Goal: Task Accomplishment & Management: Use online tool/utility

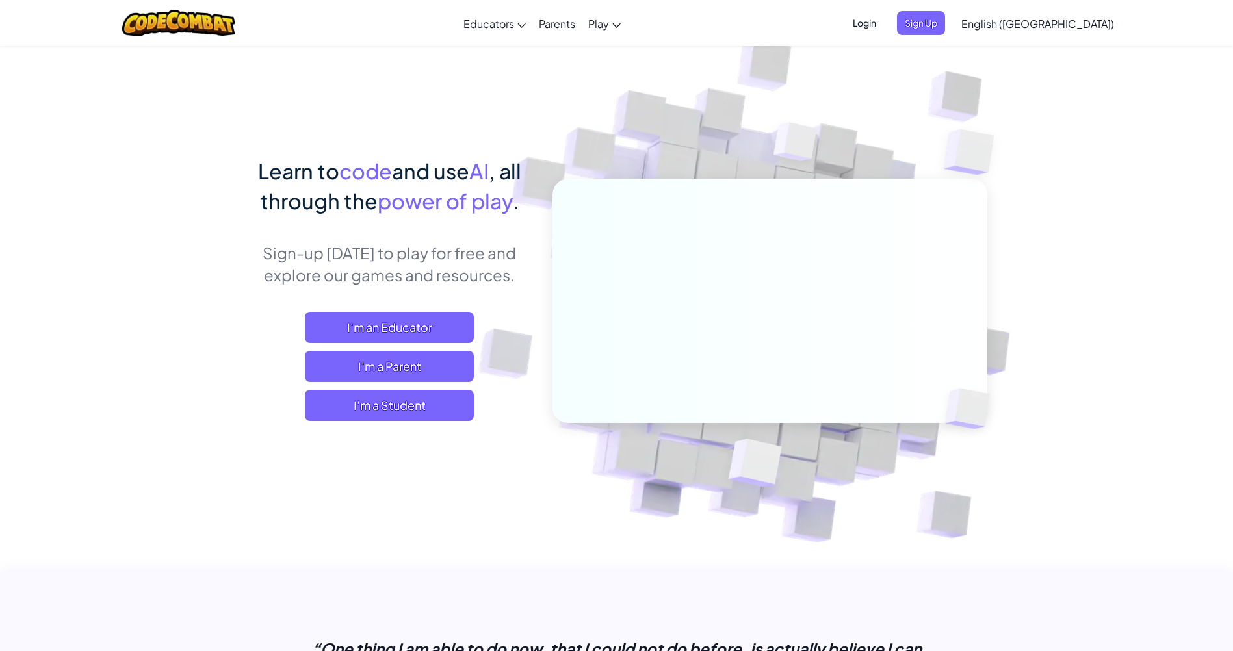
click at [426, 407] on span "I'm a Student" at bounding box center [389, 405] width 169 height 31
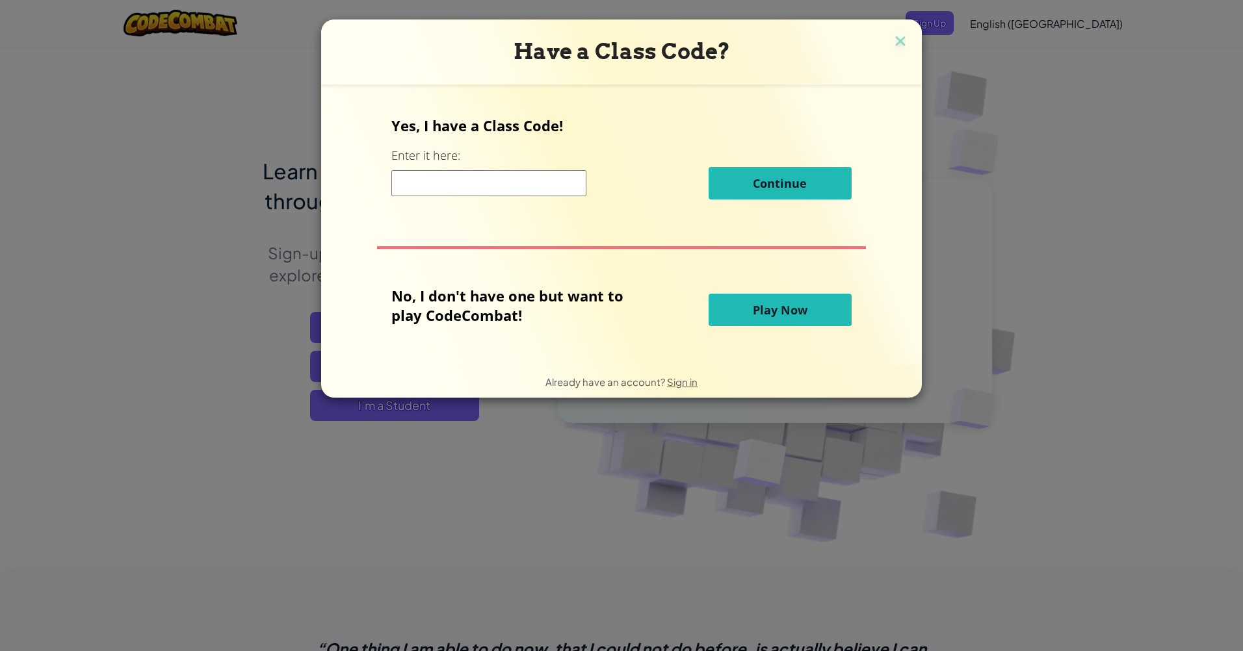
click at [775, 313] on span "Play Now" at bounding box center [780, 310] width 55 height 16
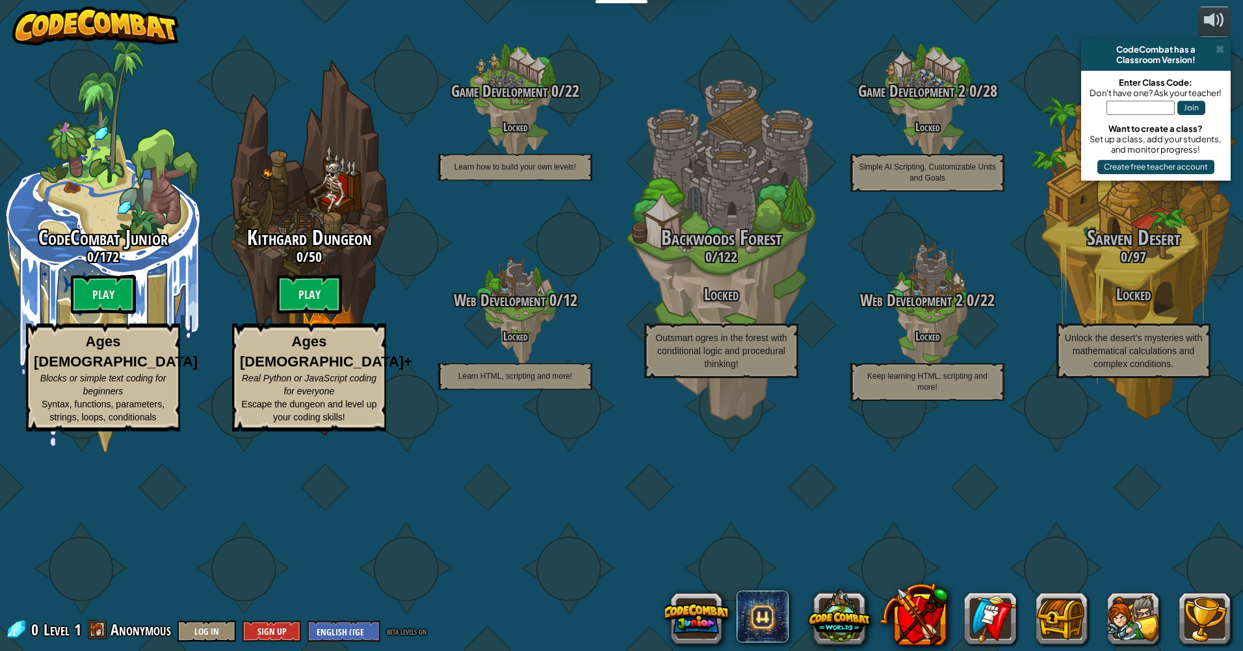
click at [317, 299] on btn "Play" at bounding box center [309, 294] width 65 height 39
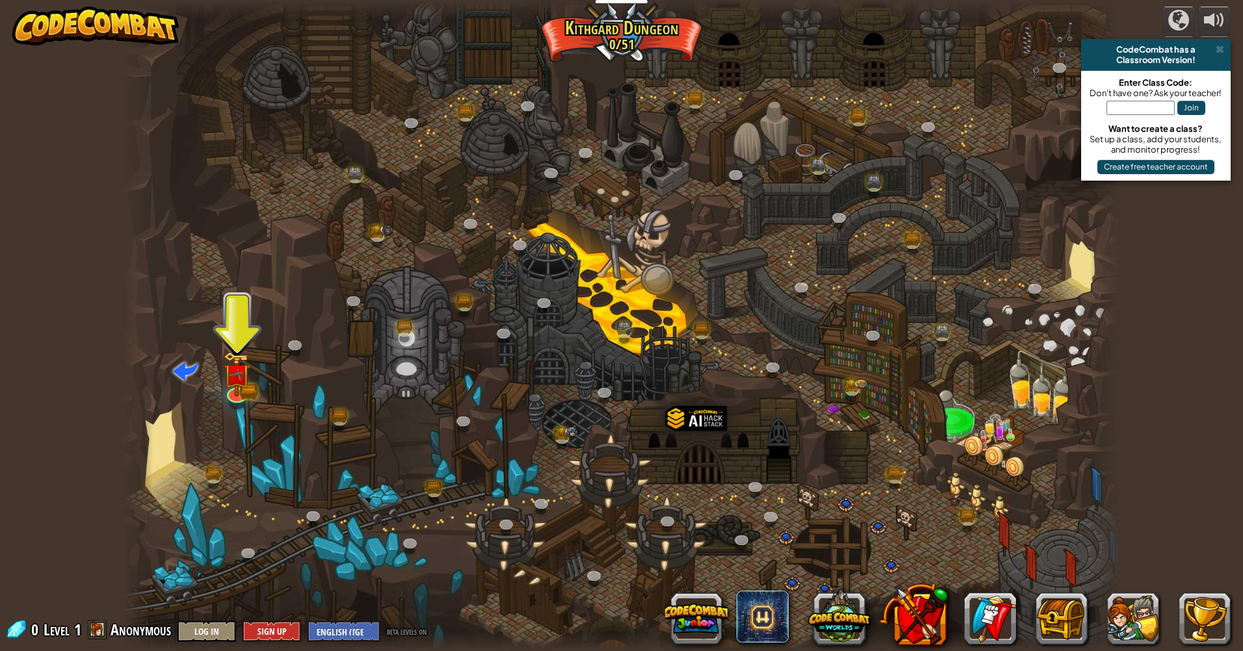
click at [237, 339] on div at bounding box center [621, 325] width 997 height 651
click at [231, 380] on img at bounding box center [236, 374] width 27 height 45
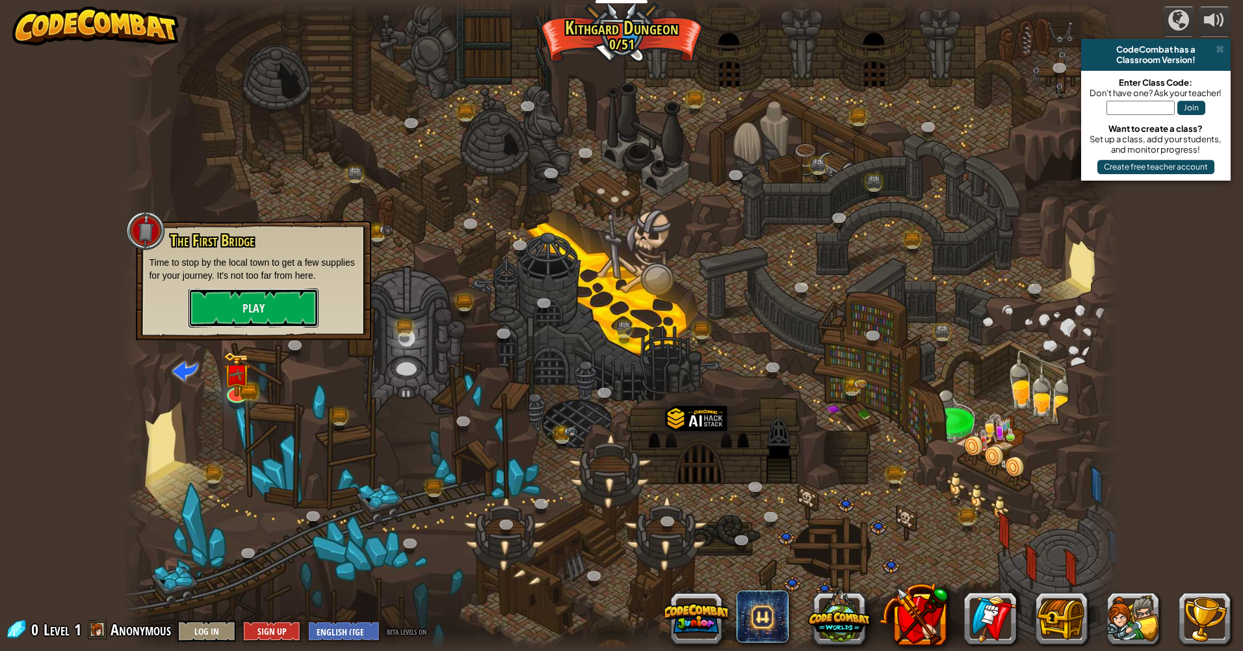
click at [244, 318] on button "Play" at bounding box center [254, 308] width 130 height 39
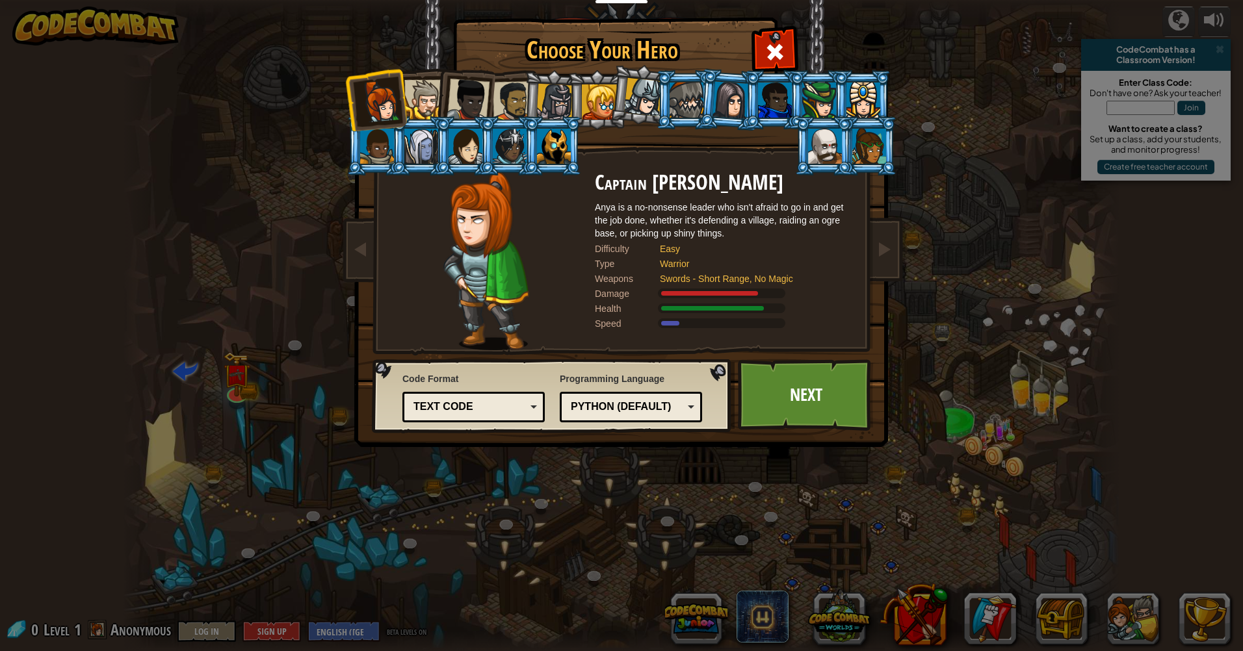
click at [501, 407] on div "Text code" at bounding box center [470, 407] width 112 height 15
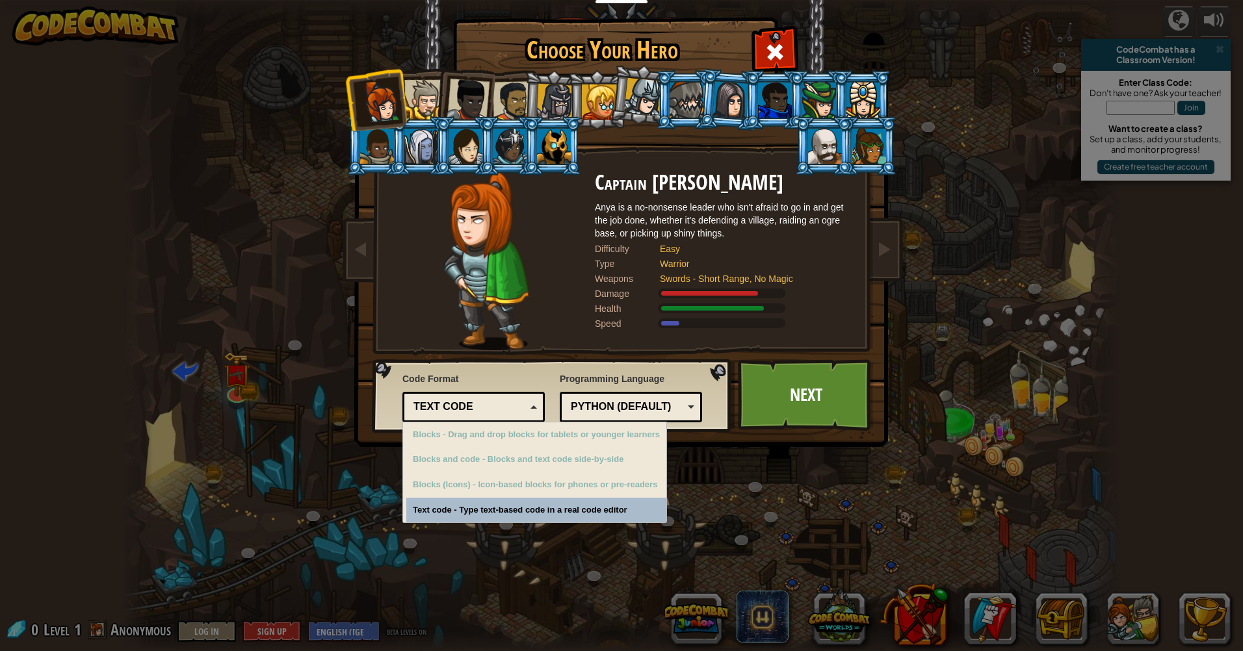
click at [492, 512] on div "Choose Your Hero 0 Captain [PERSON_NAME] is a no-nonsense leader who isn't afra…" at bounding box center [621, 325] width 1243 height 651
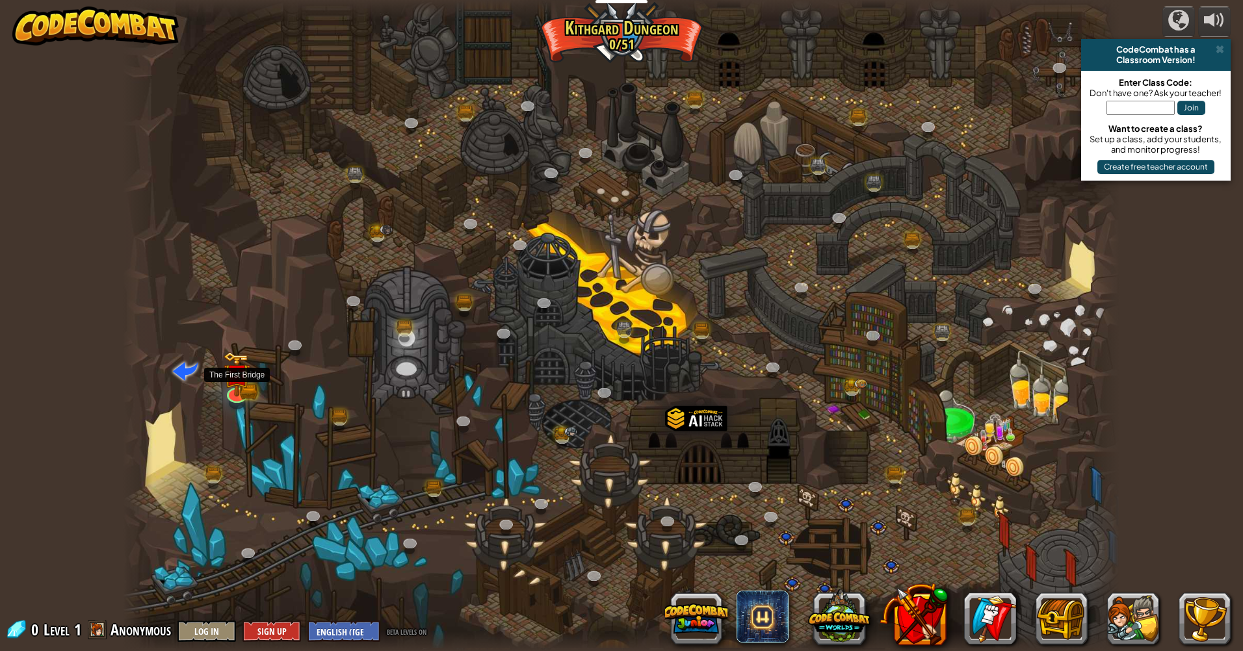
click at [234, 379] on img at bounding box center [236, 374] width 27 height 45
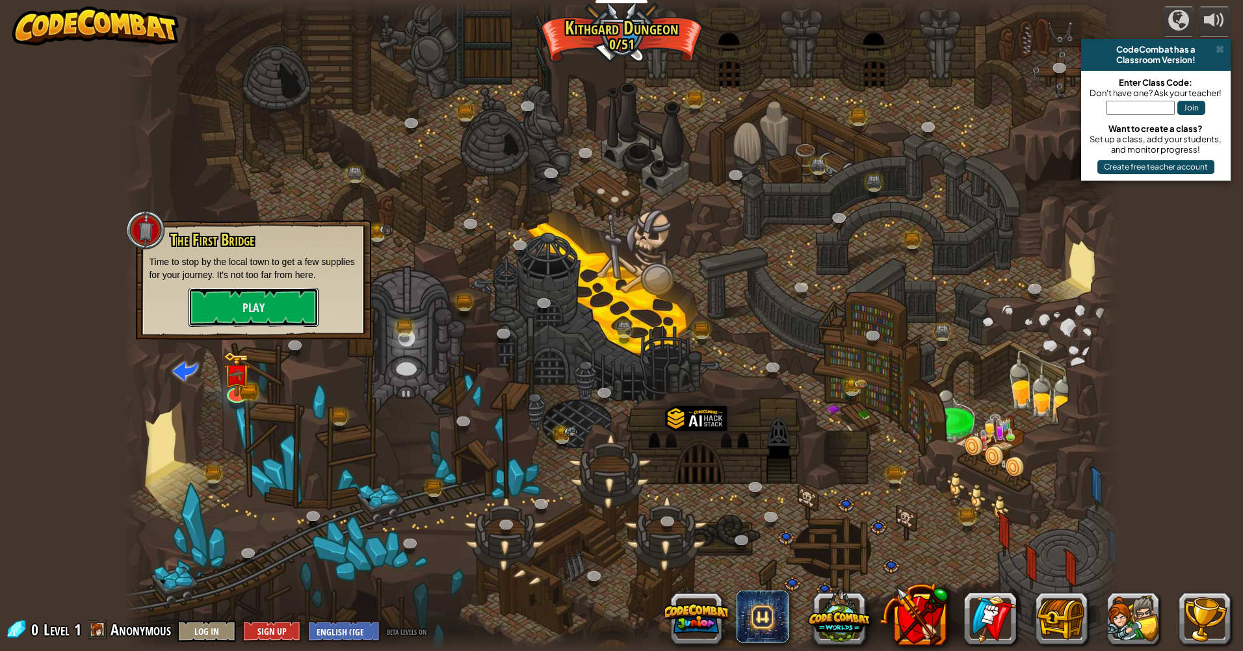
click at [260, 316] on button "Play" at bounding box center [254, 307] width 130 height 39
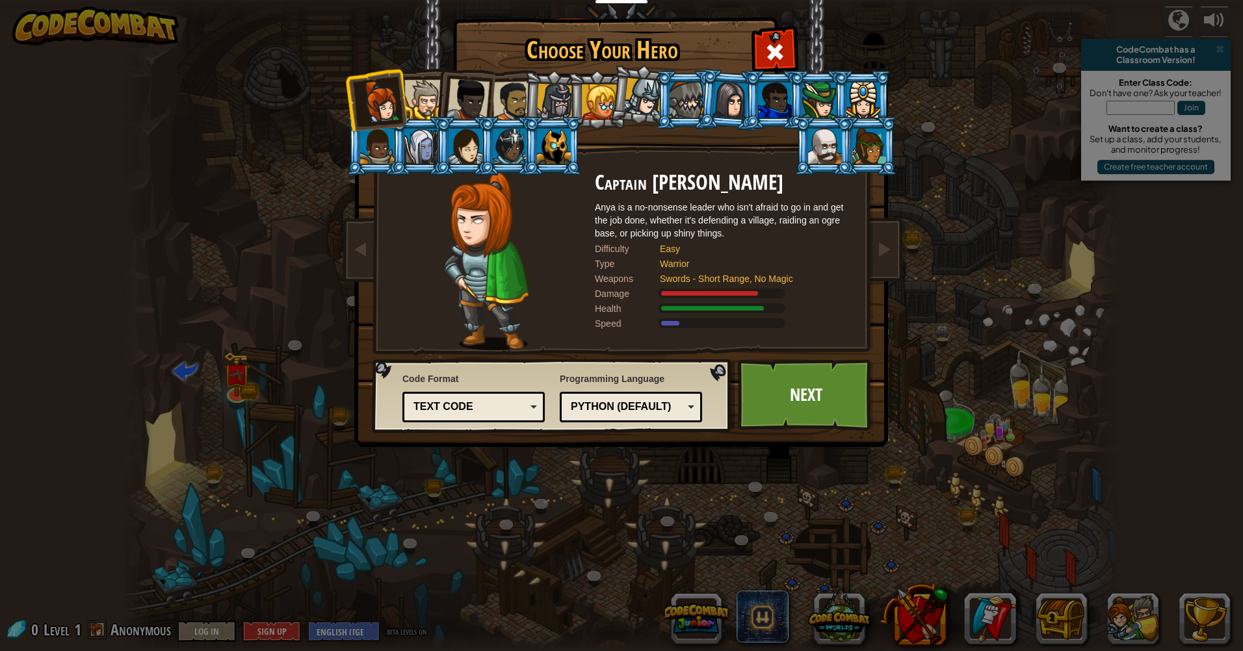
click at [803, 397] on link "Next" at bounding box center [806, 396] width 136 height 72
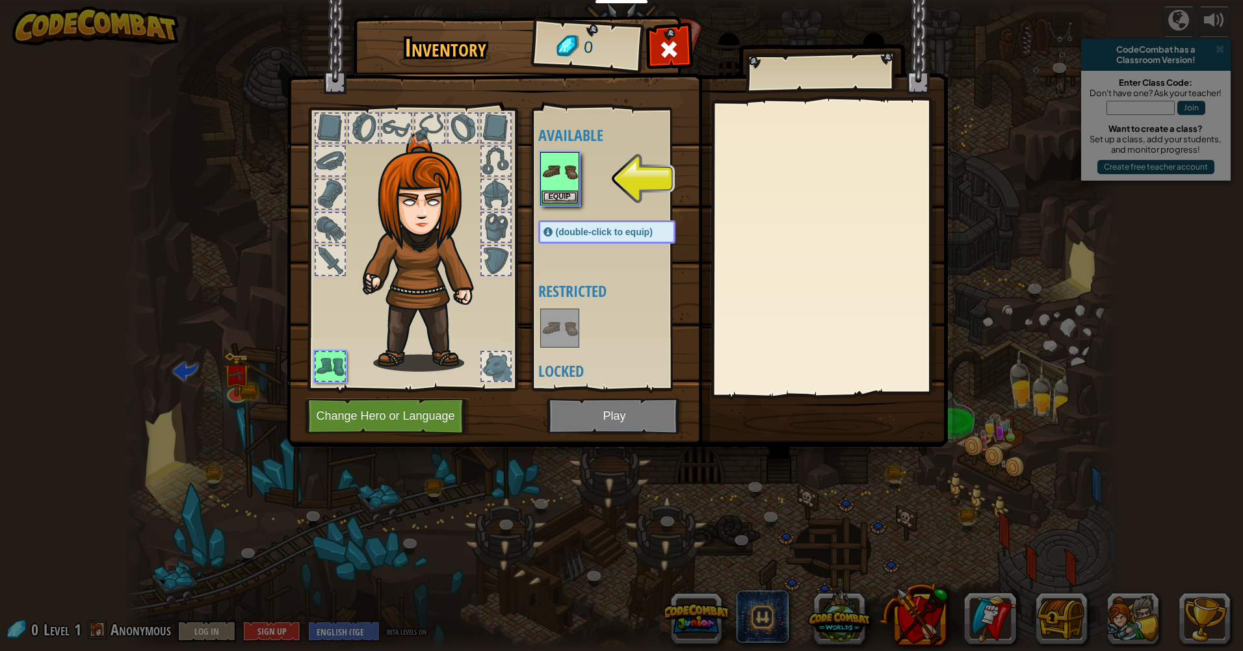
click at [614, 416] on img at bounding box center [617, 211] width 661 height 472
click at [501, 225] on div at bounding box center [496, 227] width 29 height 29
drag, startPoint x: 495, startPoint y: 226, endPoint x: 432, endPoint y: 255, distance: 69.8
click at [432, 255] on div at bounding box center [412, 245] width 215 height 293
click at [555, 181] on img at bounding box center [560, 171] width 36 height 36
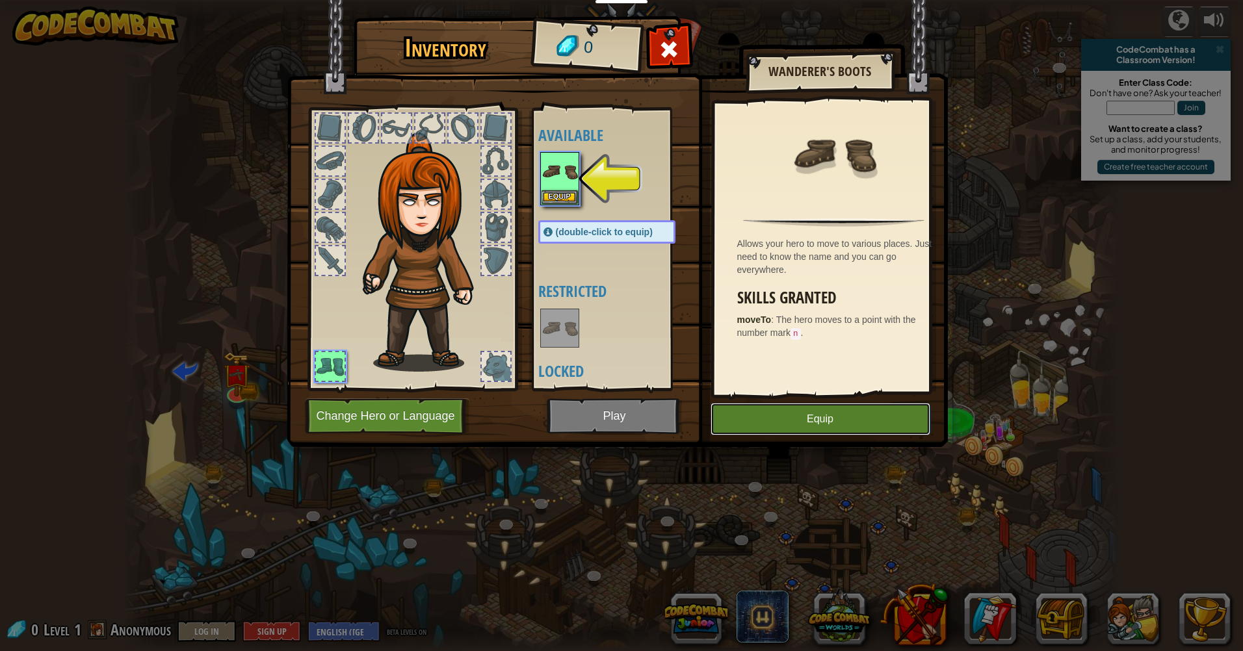
click at [783, 425] on button "Equip" at bounding box center [821, 419] width 220 height 33
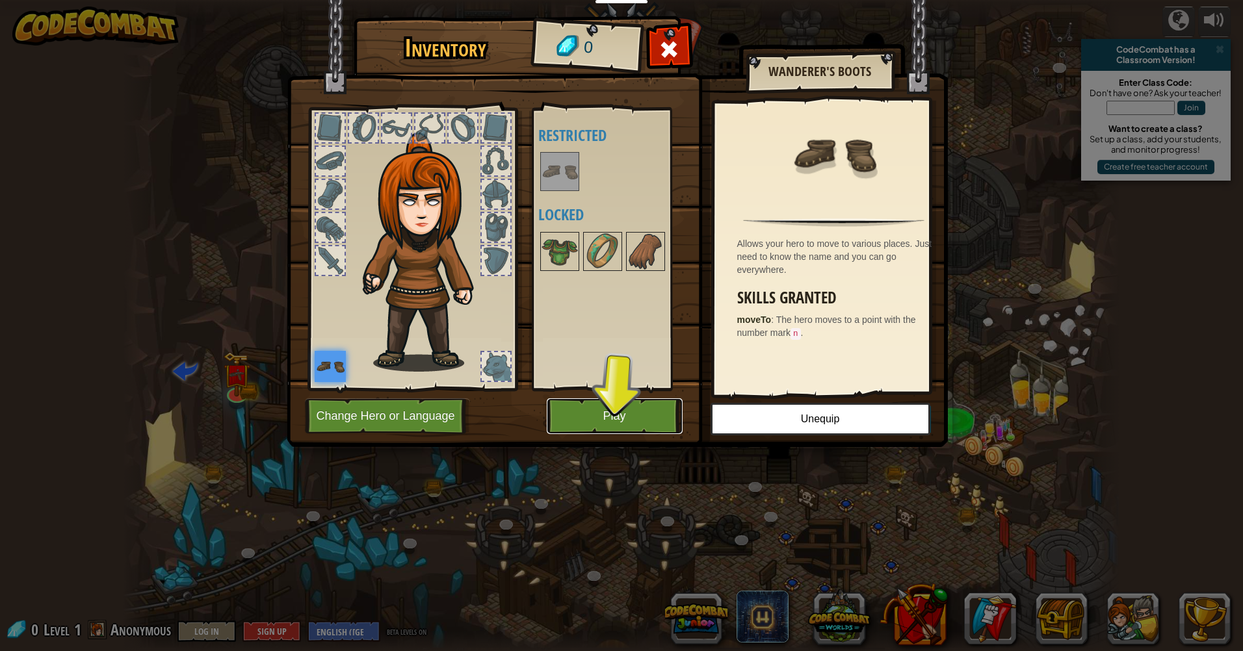
click at [625, 416] on button "Play" at bounding box center [615, 417] width 136 height 36
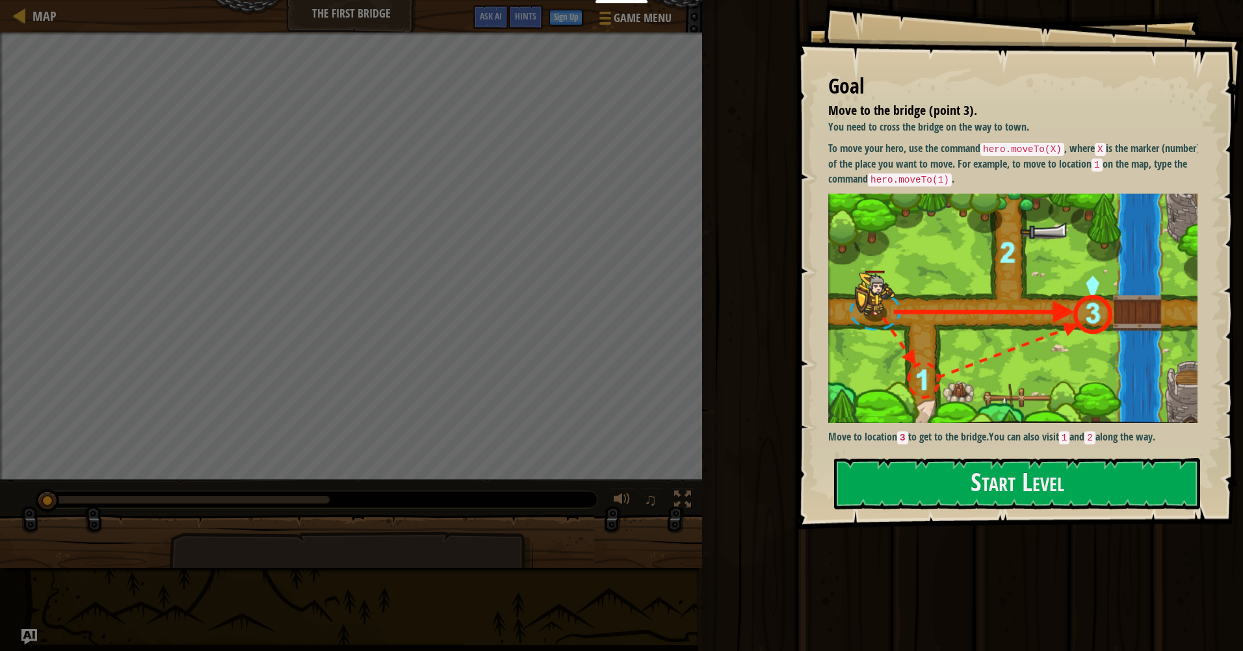
click at [973, 478] on button "Start Level" at bounding box center [1017, 483] width 366 height 51
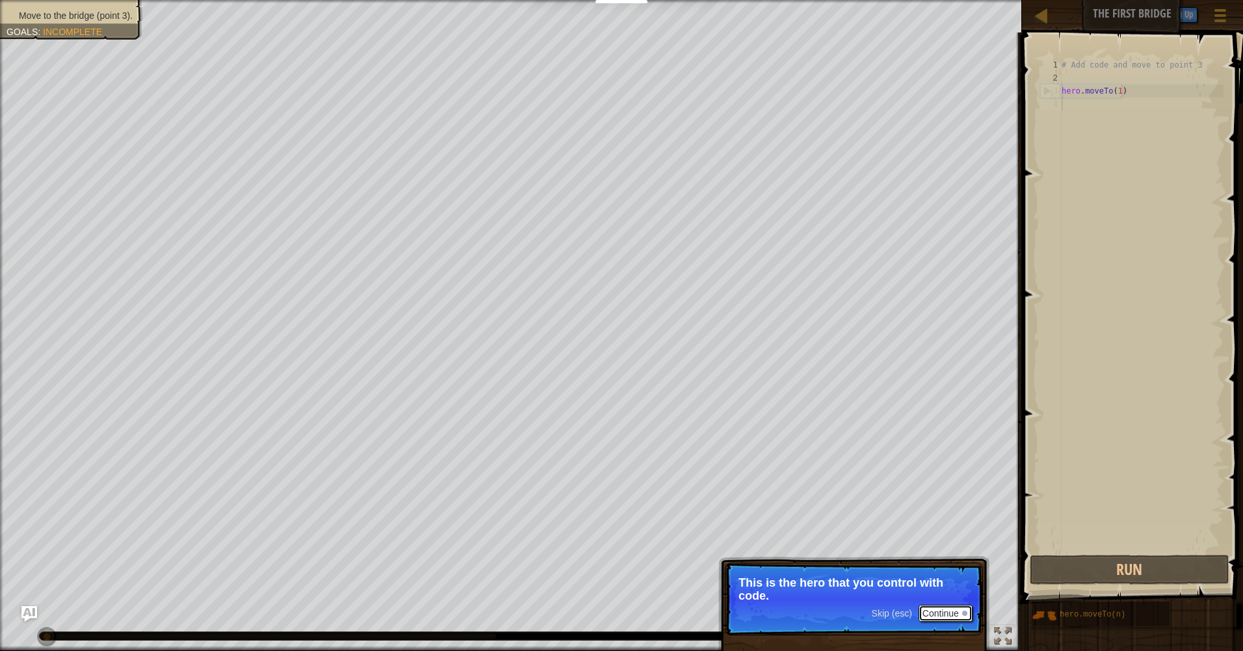
click at [936, 612] on button "Continue" at bounding box center [946, 613] width 54 height 17
click at [945, 613] on button "Continue" at bounding box center [946, 615] width 54 height 17
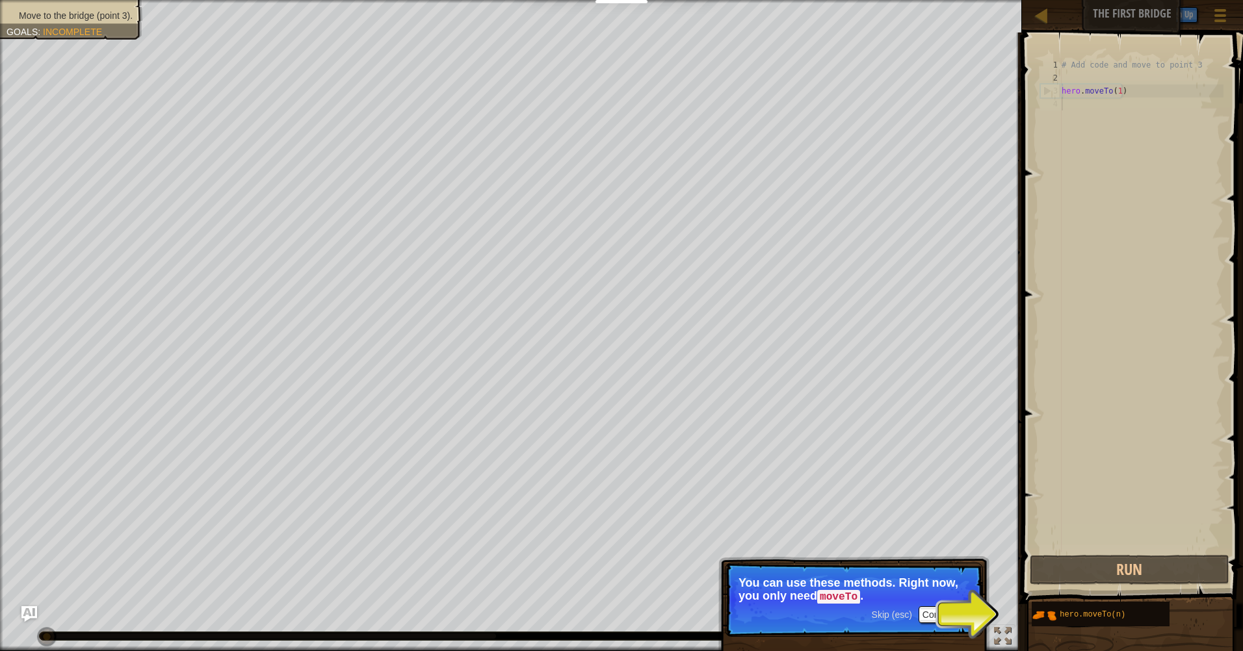
click at [1081, 399] on div "# Add code and move to point 3 hero . moveTo ( 1 )" at bounding box center [1141, 319] width 164 height 520
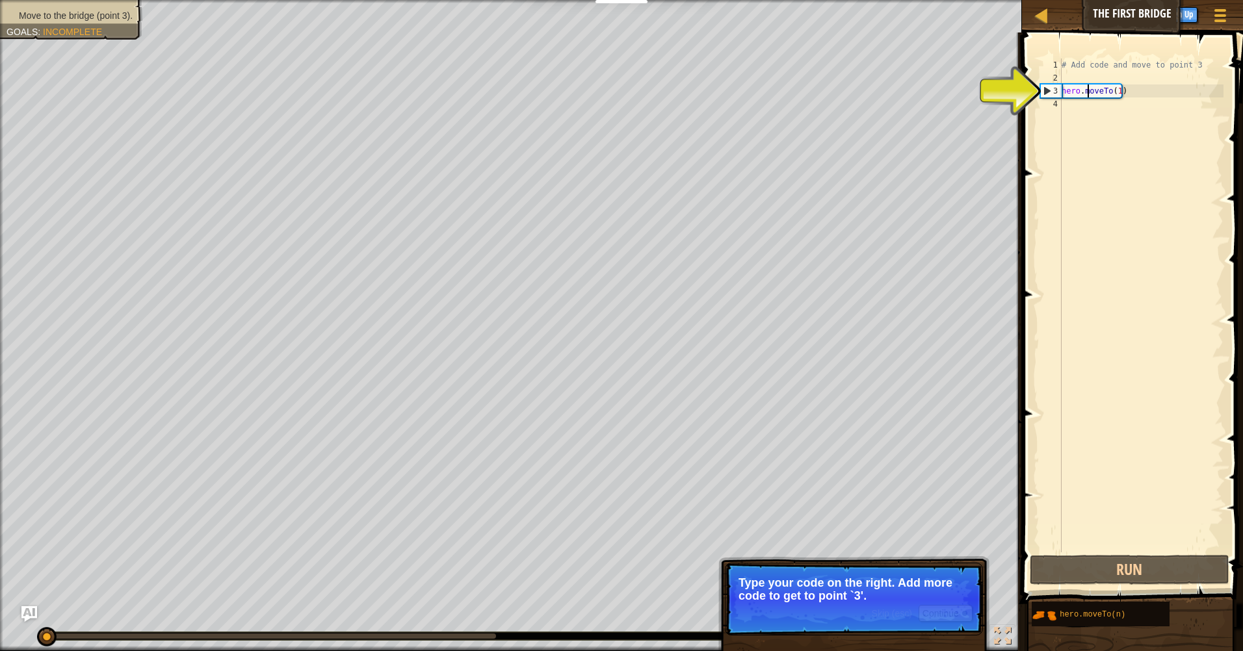
click at [1088, 92] on div "# Add code and move to point 3 hero . moveTo ( 1 )" at bounding box center [1141, 319] width 164 height 520
click at [1133, 92] on div "# Add code and move to point 3 hero . moveTo ( 1 )" at bounding box center [1141, 319] width 164 height 520
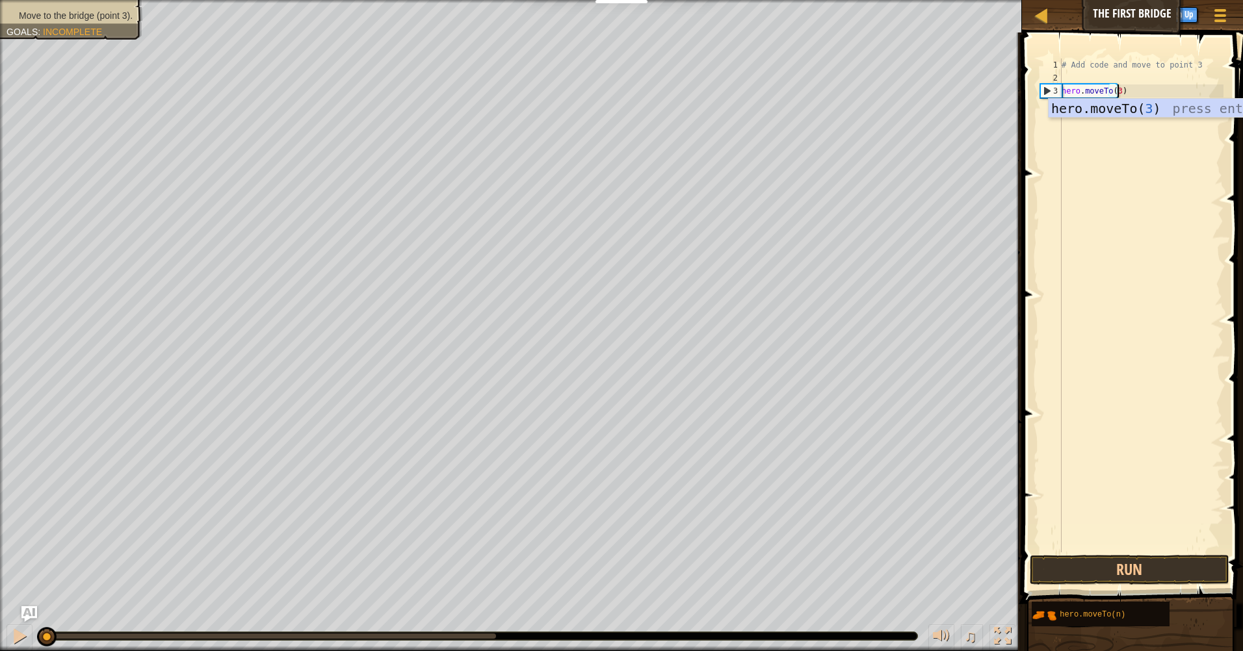
scroll to position [6, 4]
type textarea "hero.moveTo(3)"
click at [1114, 567] on button "Run" at bounding box center [1130, 570] width 200 height 30
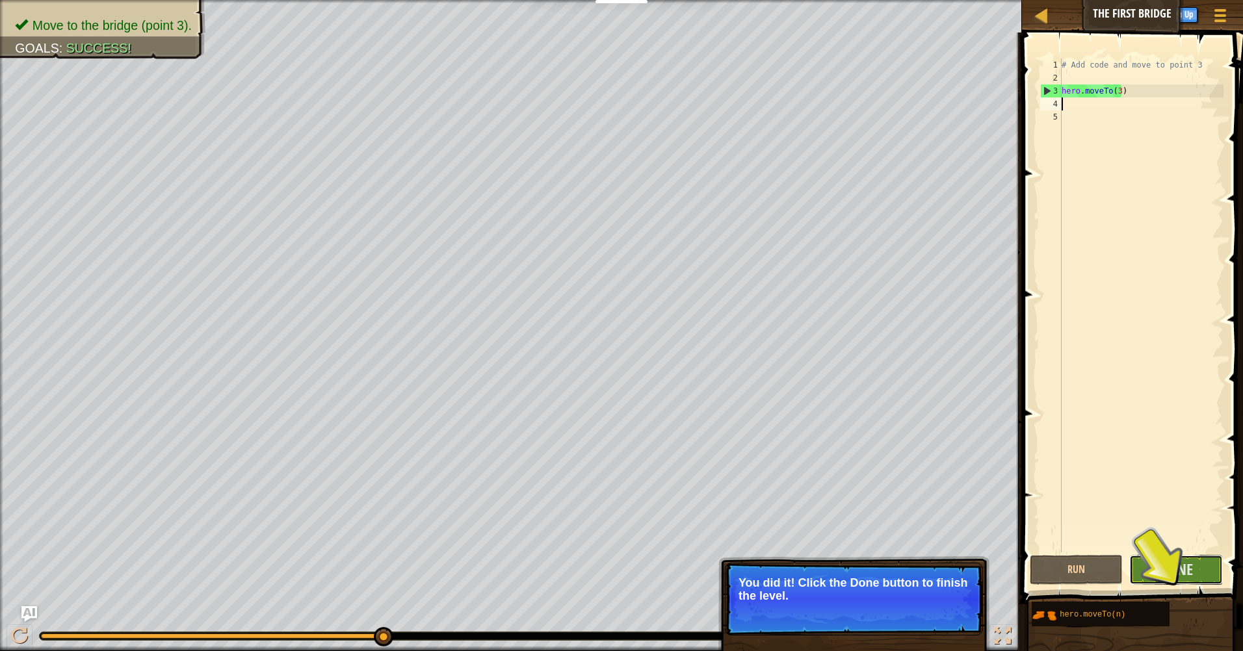
click at [1179, 567] on span "Done" at bounding box center [1176, 569] width 34 height 21
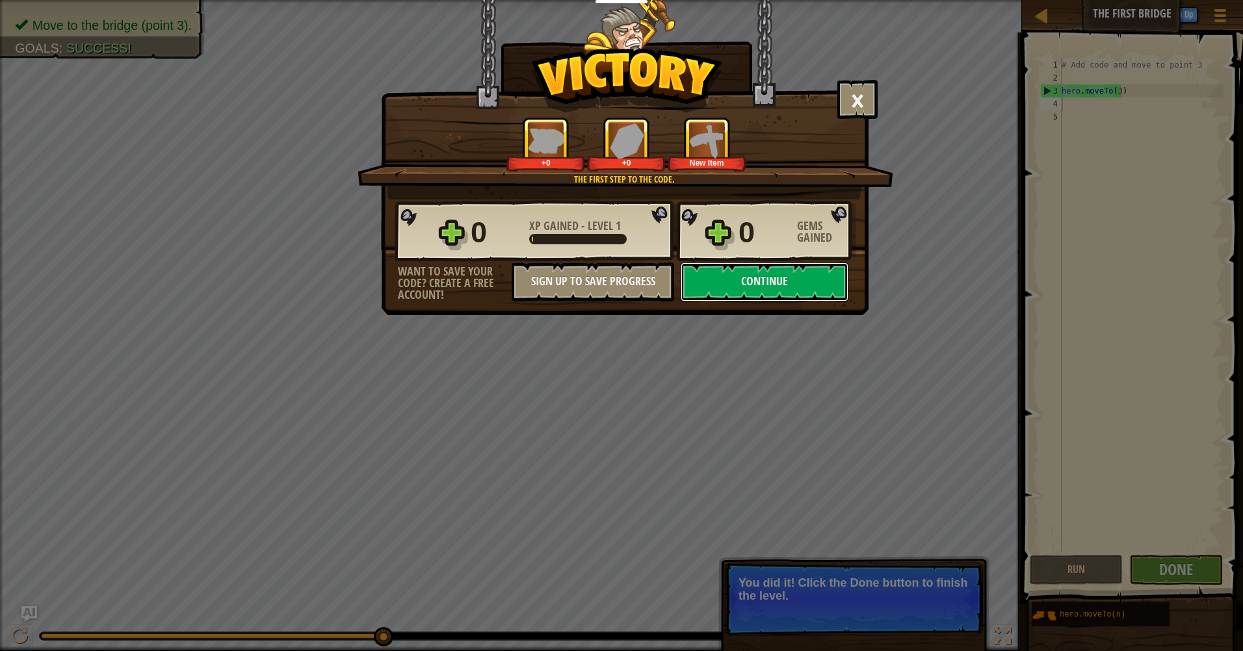
click at [774, 295] on button "Continue" at bounding box center [765, 282] width 168 height 39
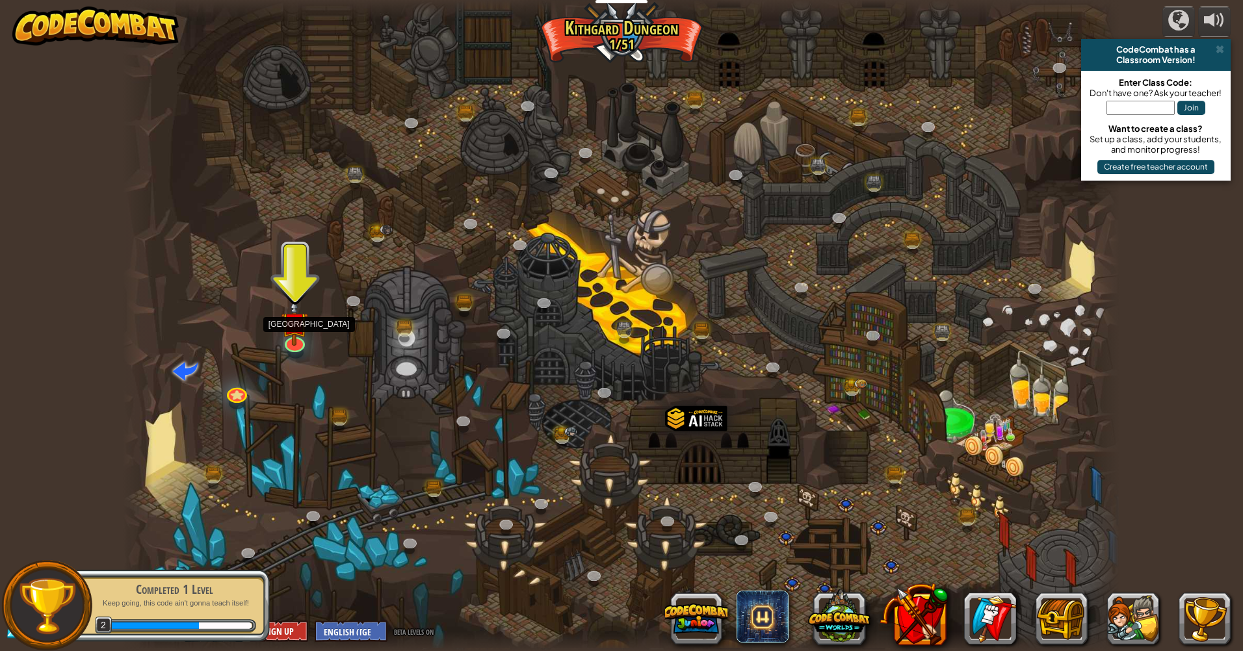
click at [298, 335] on img at bounding box center [295, 323] width 27 height 47
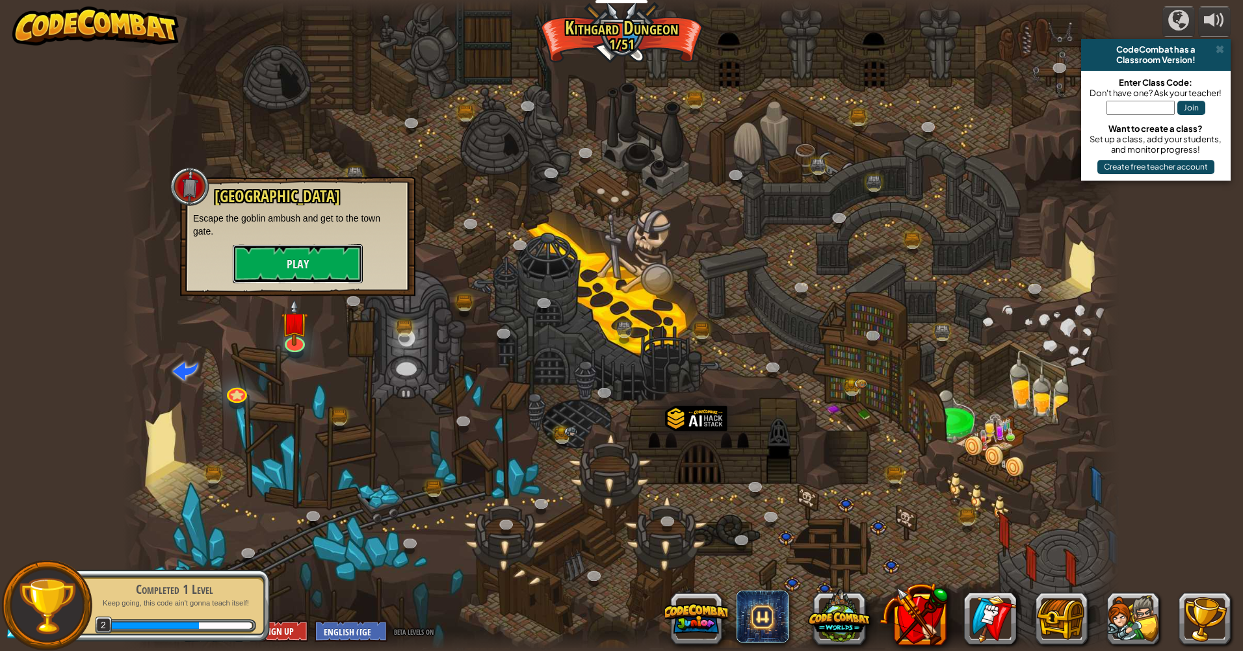
click at [281, 257] on button "Play" at bounding box center [298, 263] width 130 height 39
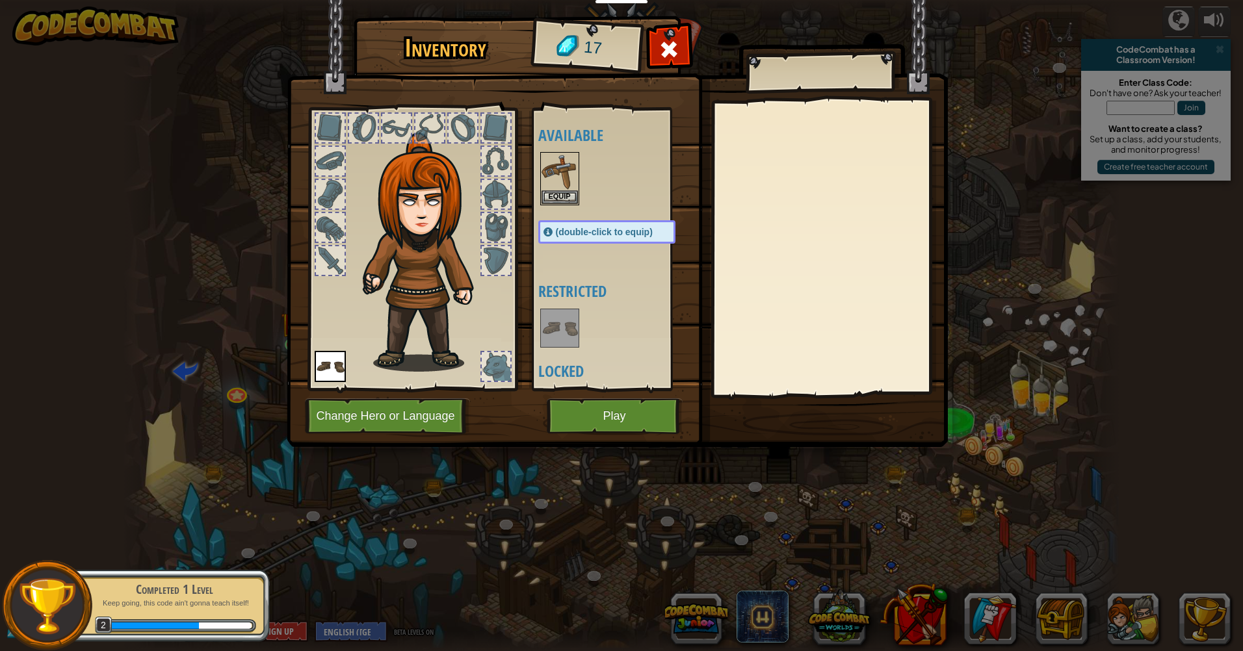
click at [568, 179] on img at bounding box center [560, 171] width 36 height 36
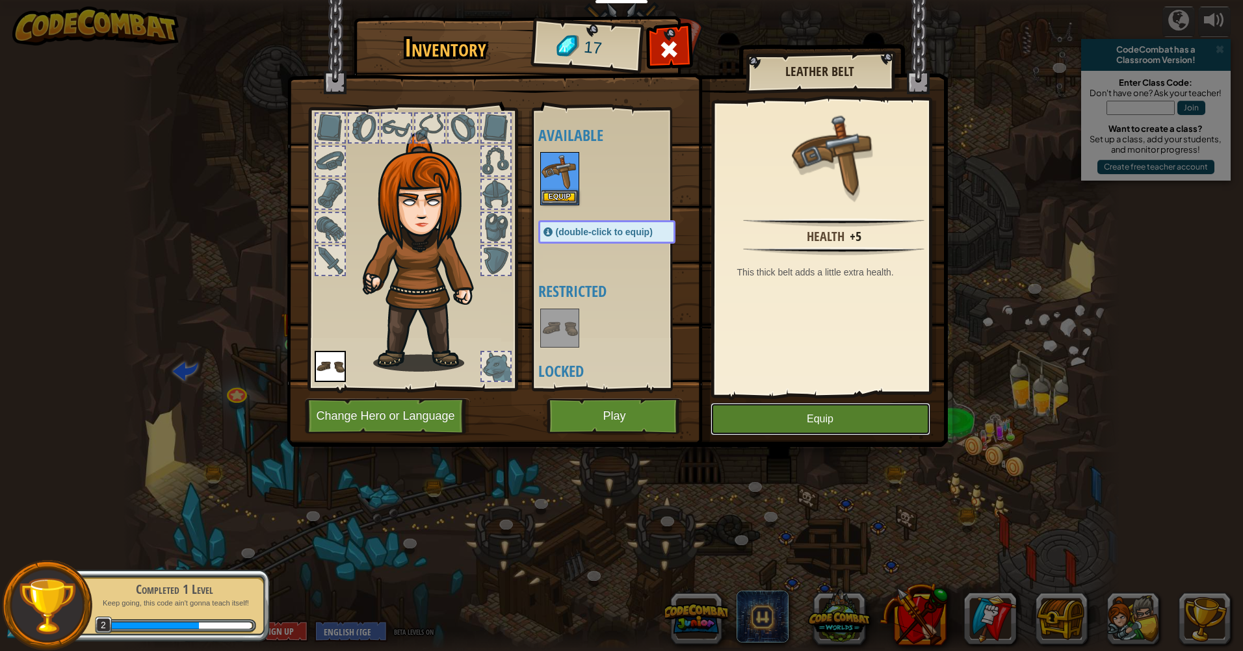
click at [823, 417] on button "Equip" at bounding box center [821, 419] width 220 height 33
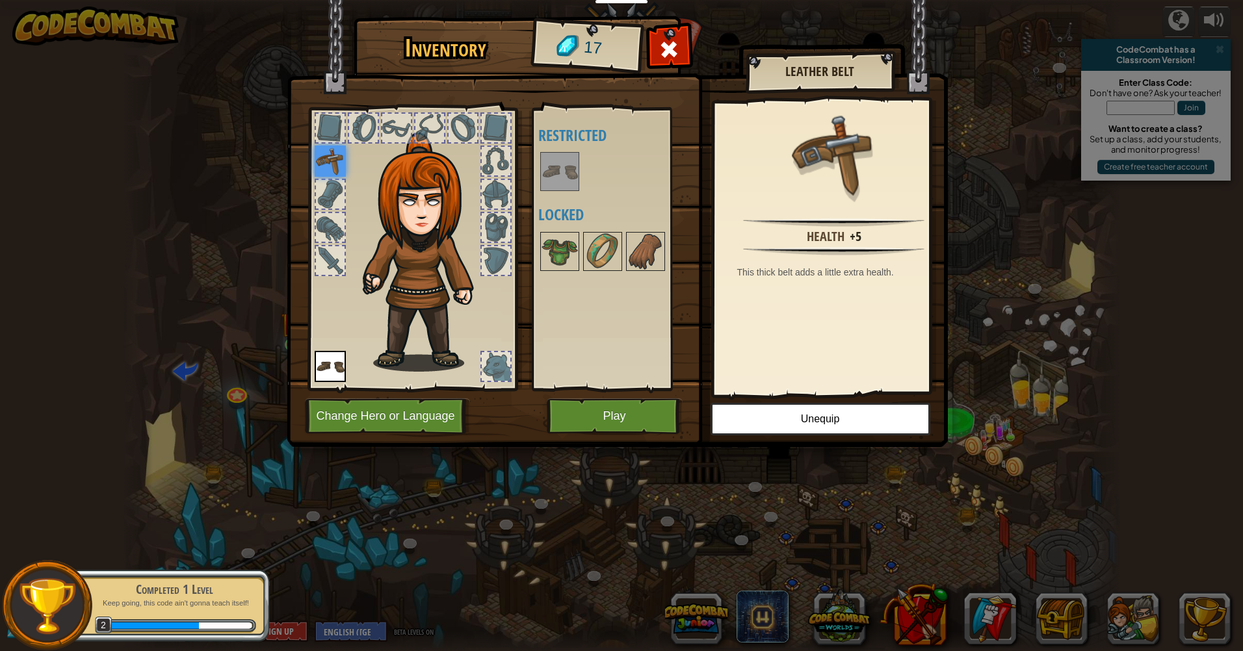
click at [559, 250] on img at bounding box center [560, 251] width 36 height 36
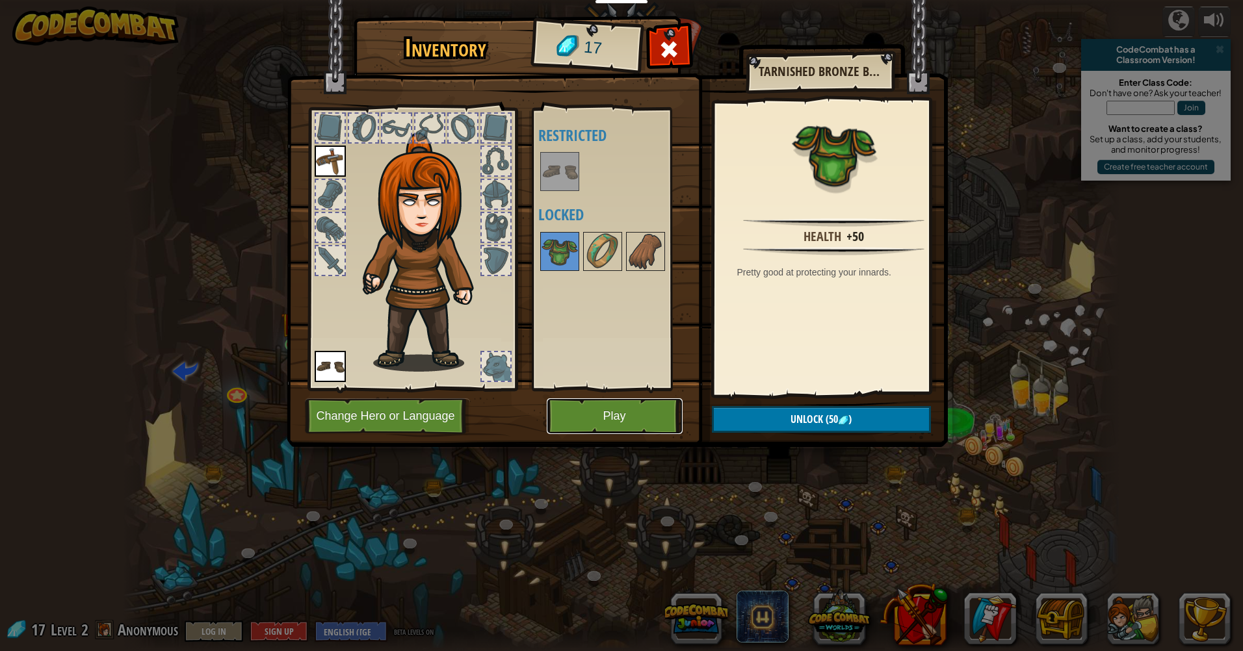
click at [625, 419] on button "Play" at bounding box center [615, 417] width 136 height 36
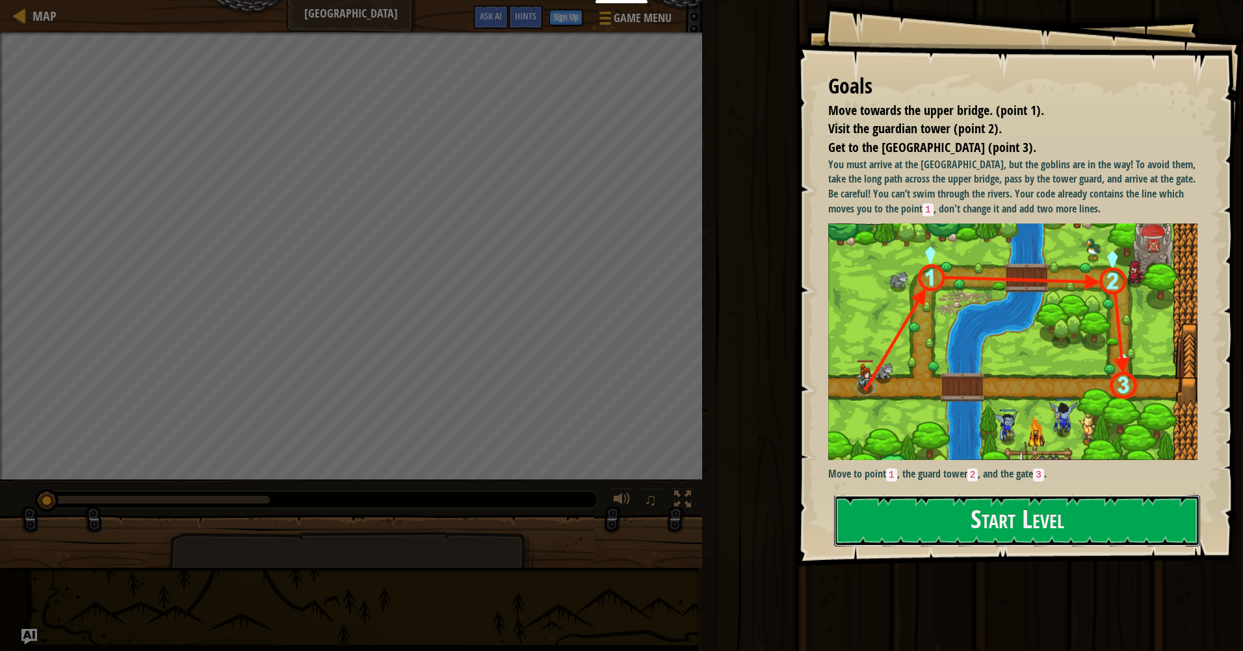
click at [1016, 529] on button "Start Level" at bounding box center [1017, 520] width 366 height 51
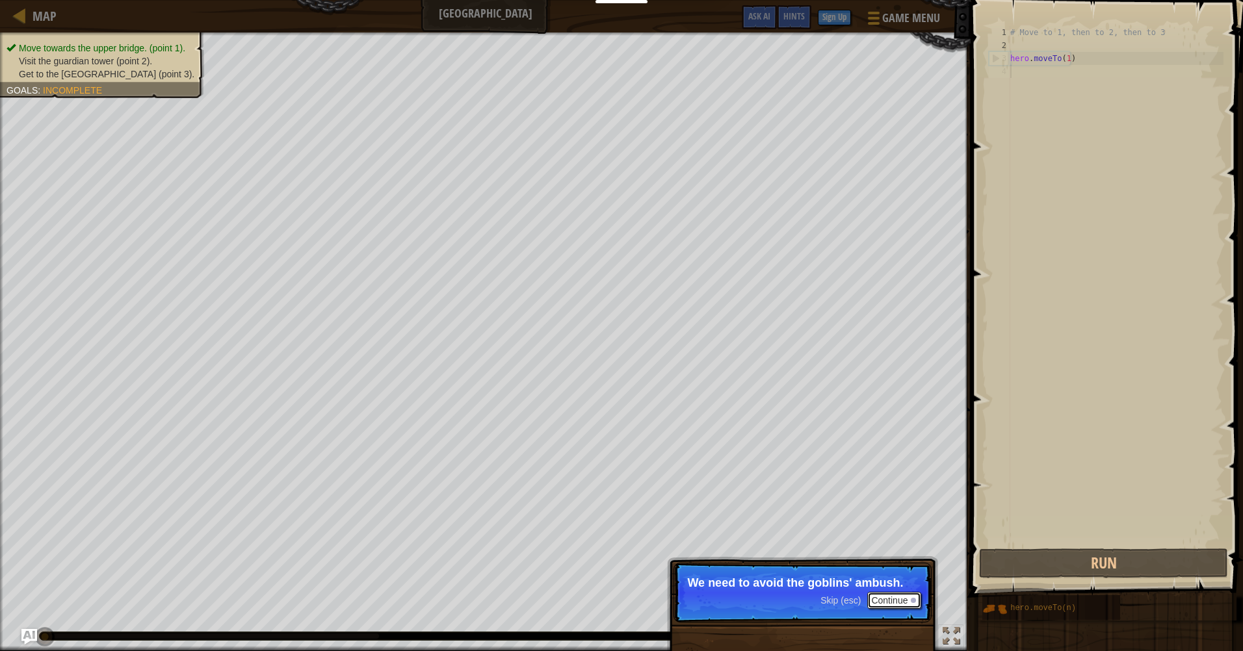
click at [897, 603] on button "Continue" at bounding box center [894, 600] width 54 height 17
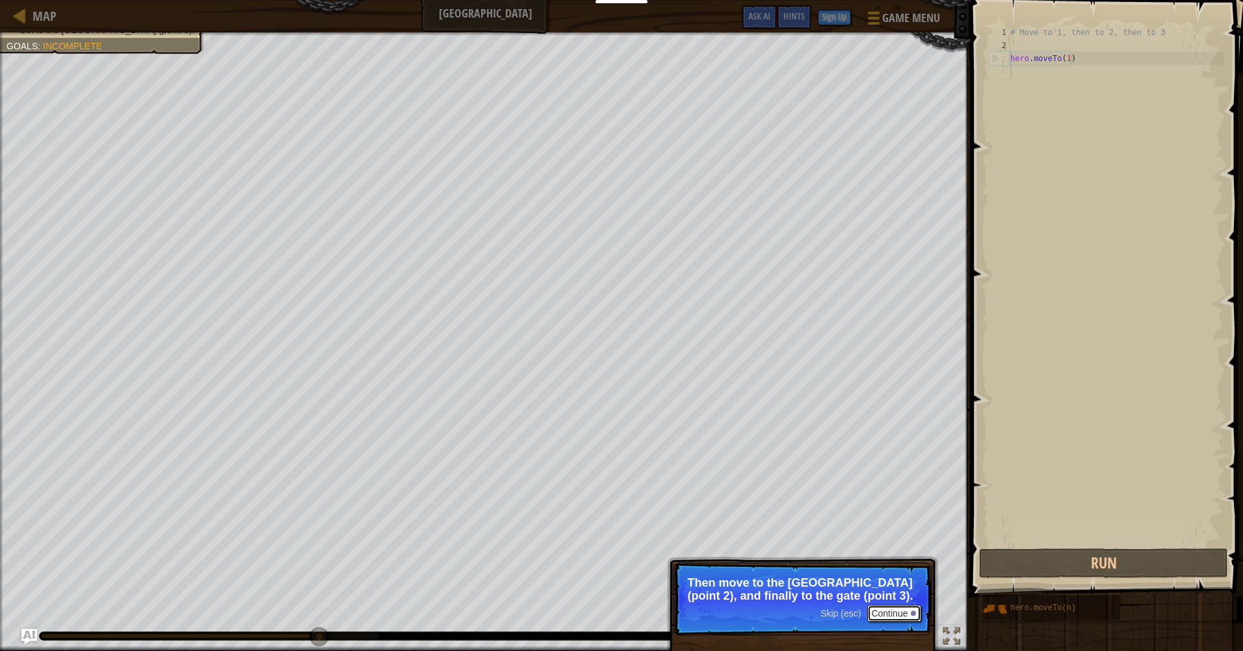
click at [899, 618] on button "Continue" at bounding box center [894, 613] width 54 height 17
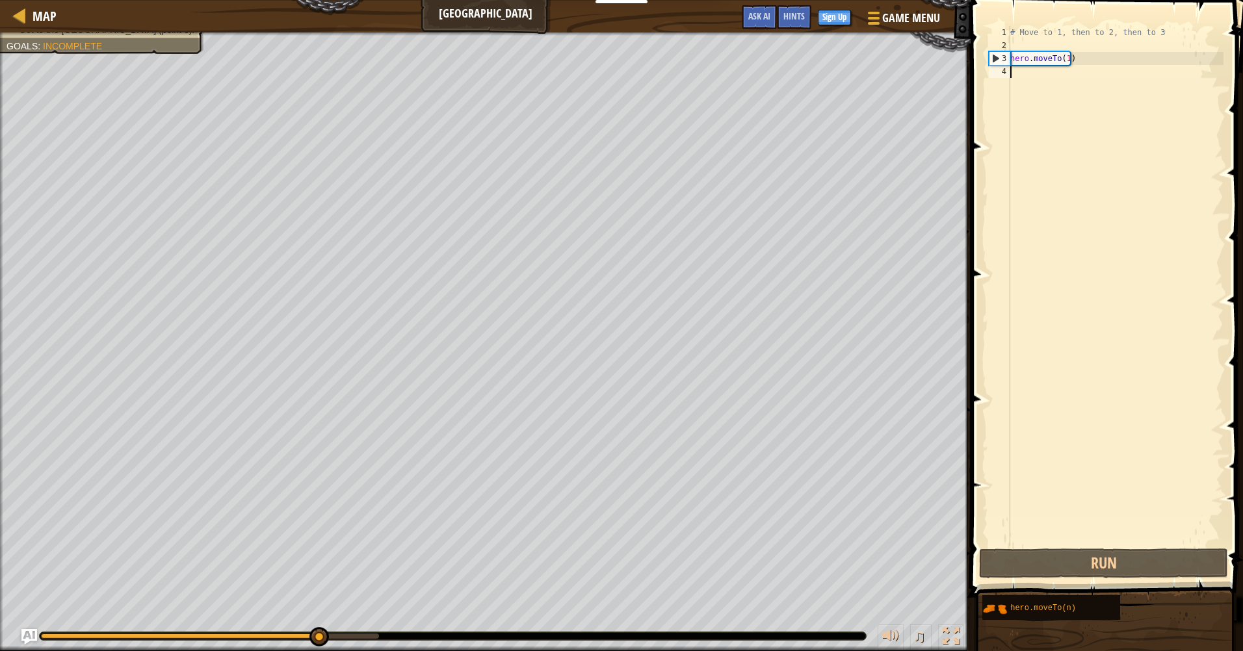
click at [1125, 315] on div "# Move to 1, then to 2, then to 3 hero . moveTo ( 1 )" at bounding box center [1116, 299] width 216 height 546
click at [1079, 64] on div "# Move to 1, then to 2, then to 3 hero . moveTo ( 1 )" at bounding box center [1116, 299] width 216 height 546
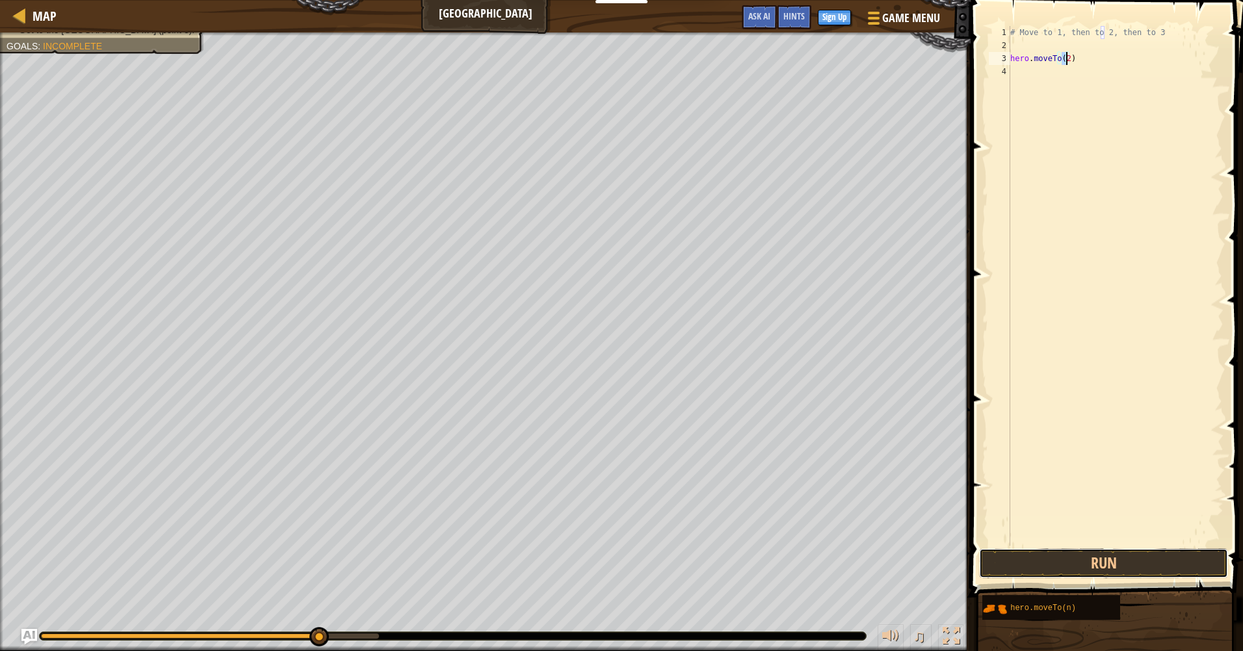
click at [1101, 564] on button "Run" at bounding box center [1103, 564] width 249 height 30
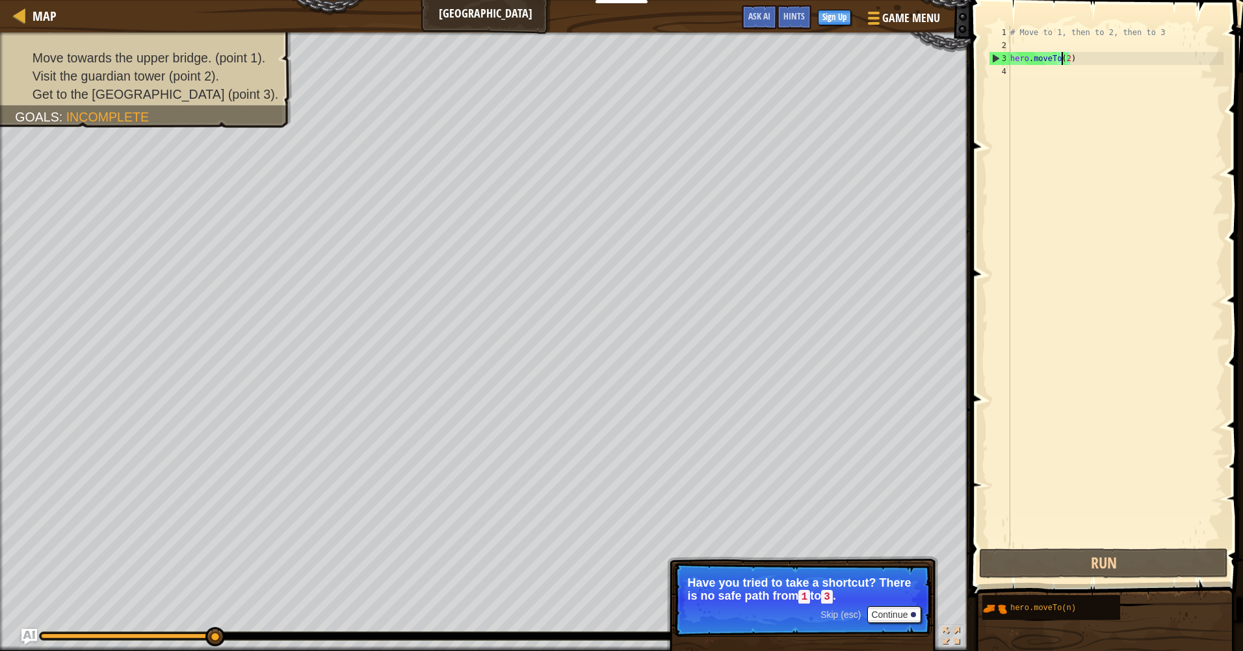
click at [1064, 56] on div "# Move to 1, then to 2, then to 3 hero . moveTo ( 2 )" at bounding box center [1116, 299] width 216 height 546
type textarea "hero.moveTo(1)"
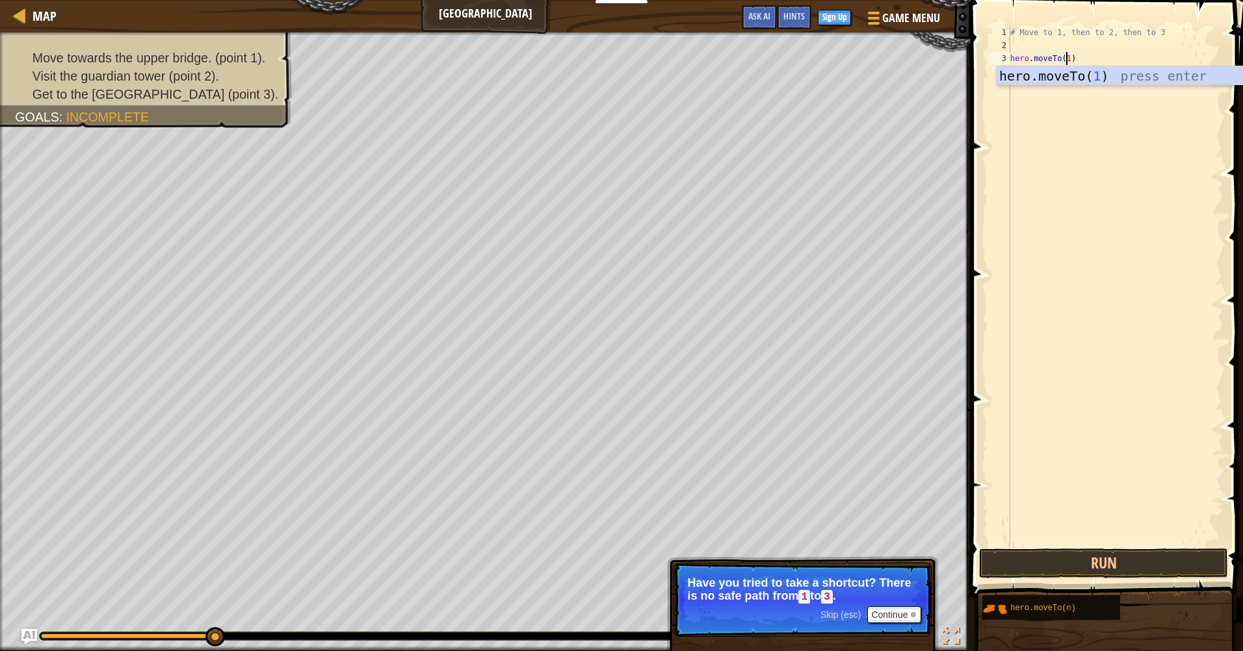
click at [1116, 47] on div "# Move to 1, then to 2, then to 3 hero . moveTo ( 1 )" at bounding box center [1116, 299] width 216 height 546
click at [1116, 61] on div "# Move to 1, then to 2, then to 3 hero . moveTo ( 1 )" at bounding box center [1116, 299] width 216 height 546
type textarea "hero.moveTo(1)"
click at [1101, 562] on button "Run" at bounding box center [1103, 564] width 249 height 30
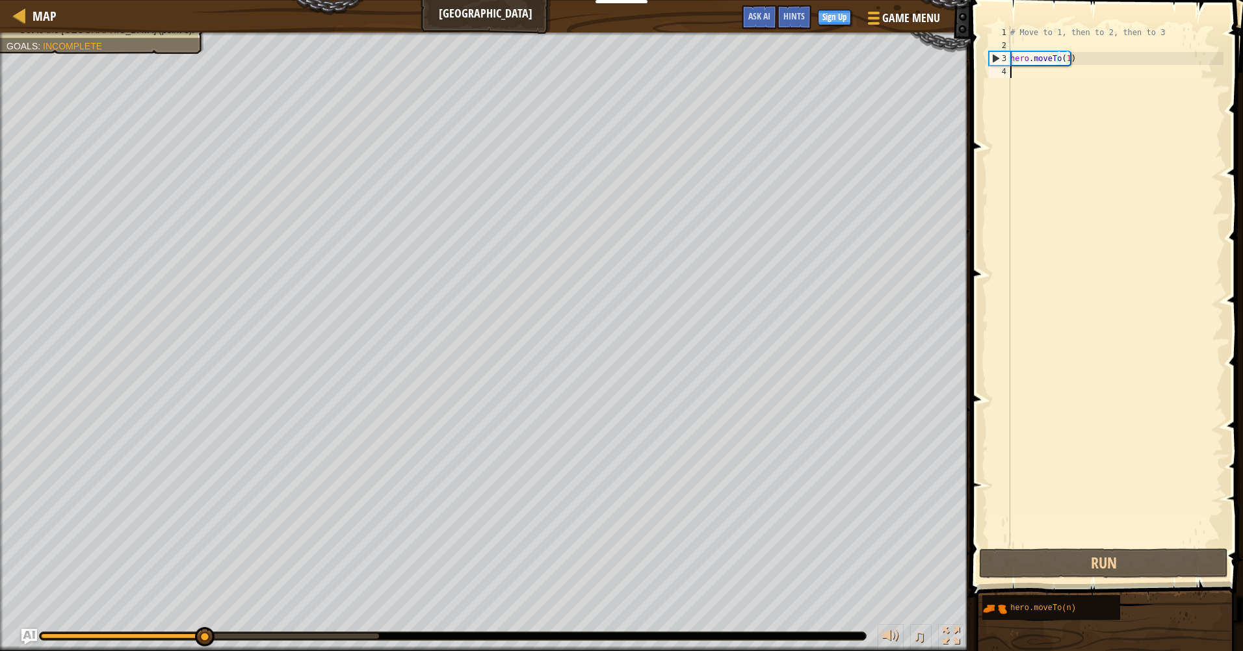
click at [1135, 112] on div "# Move to 1, then to 2, then to 3 hero . moveTo ( 1 )" at bounding box center [1116, 299] width 216 height 546
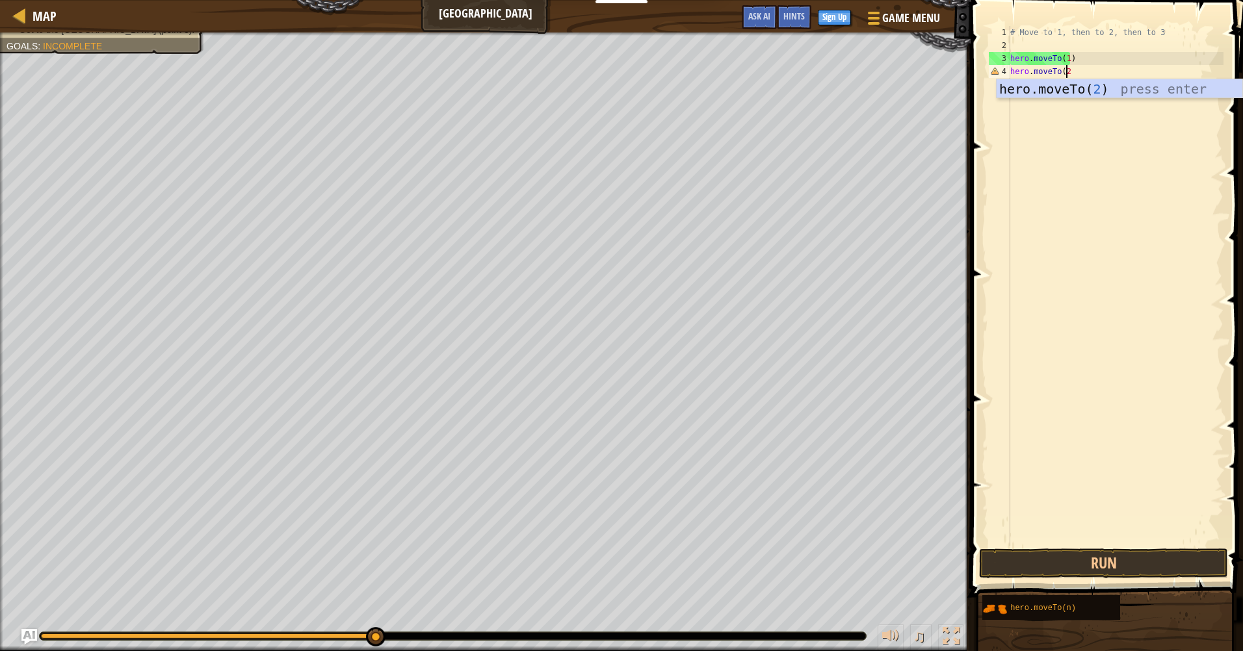
type textarea "hero.moveTo(2)"
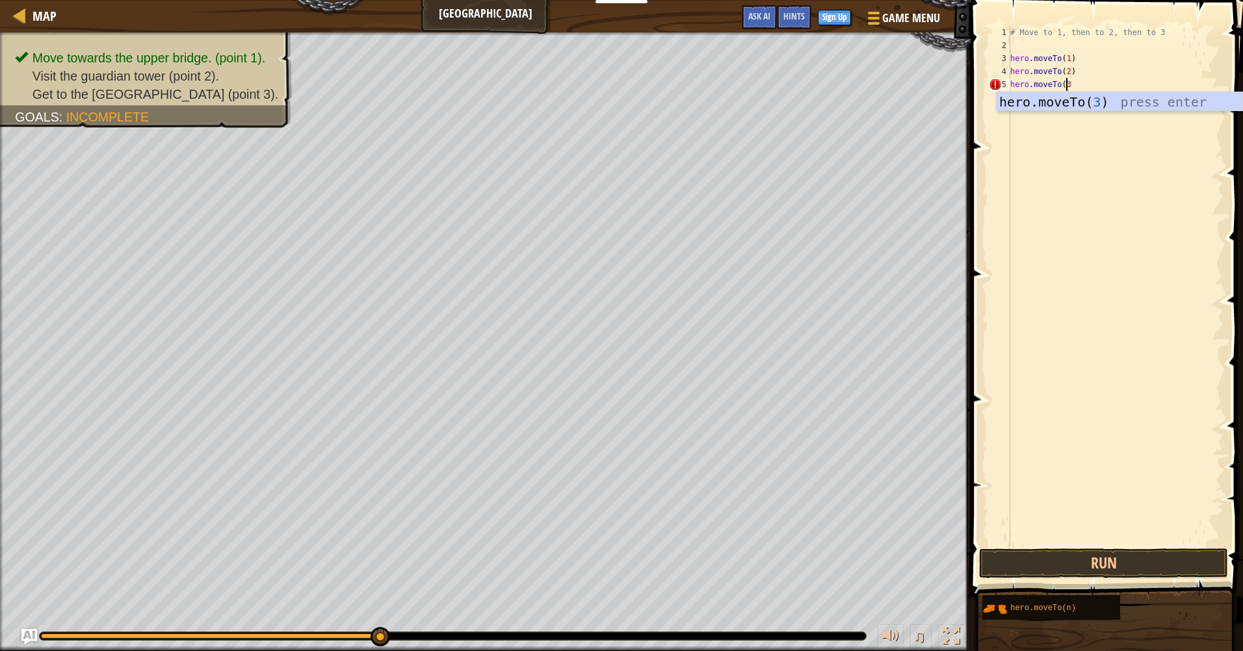
type textarea "hero.moveTo(3)"
click at [1112, 557] on button "Run" at bounding box center [1103, 564] width 249 height 30
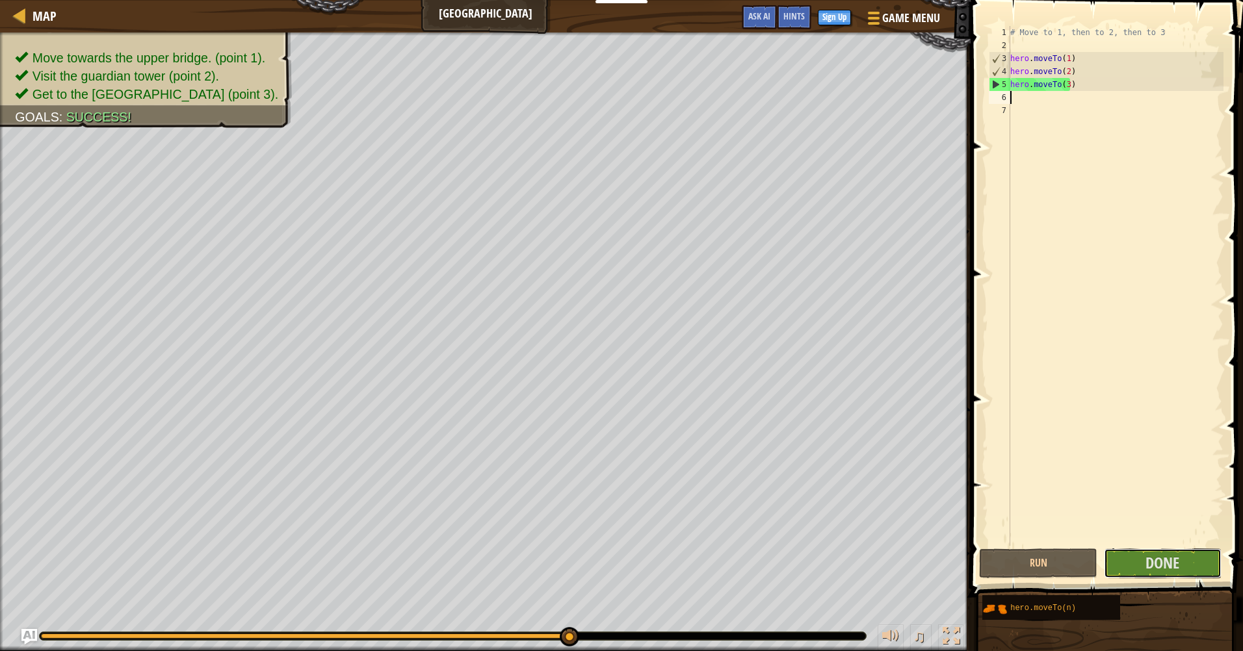
click at [1194, 568] on button "Done" at bounding box center [1163, 564] width 118 height 30
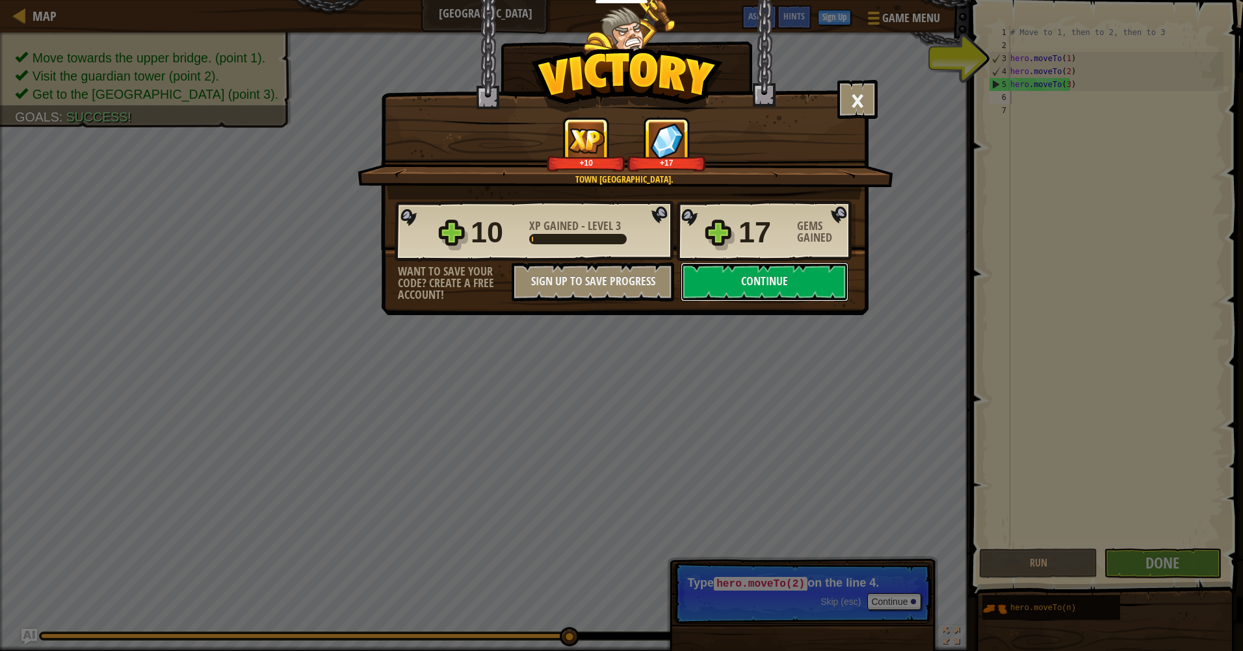
click at [776, 278] on button "Continue" at bounding box center [765, 282] width 168 height 39
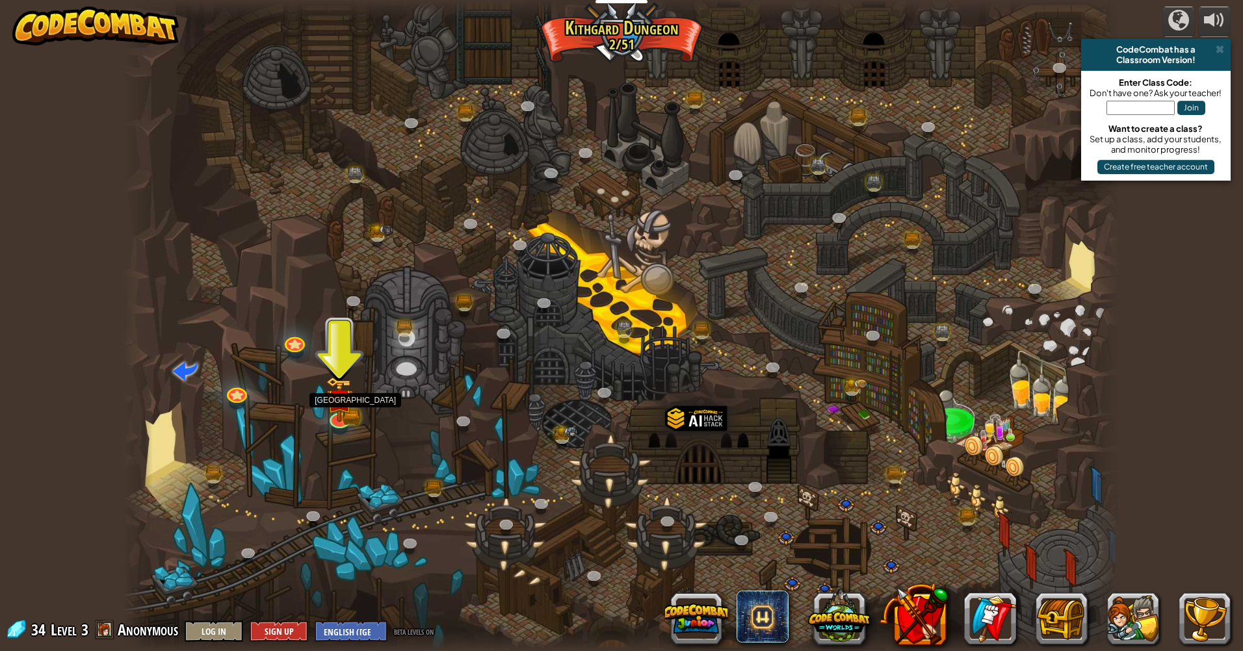
click at [339, 403] on img at bounding box center [339, 399] width 27 height 45
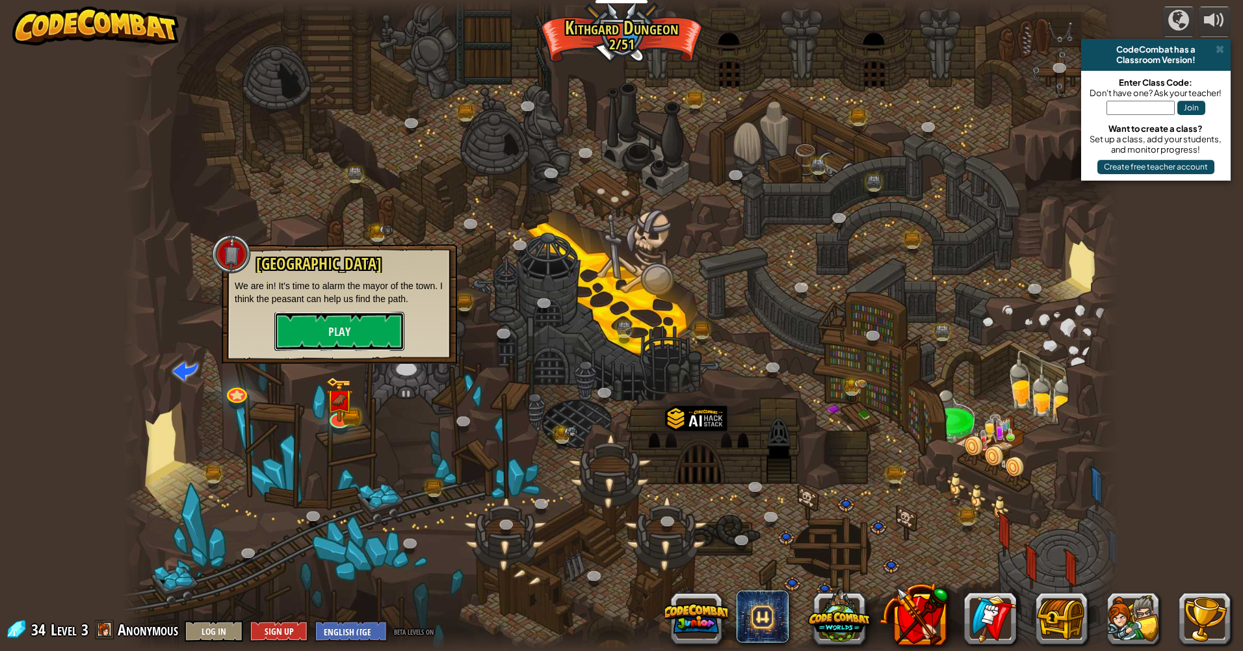
click at [336, 321] on button "Play" at bounding box center [339, 331] width 130 height 39
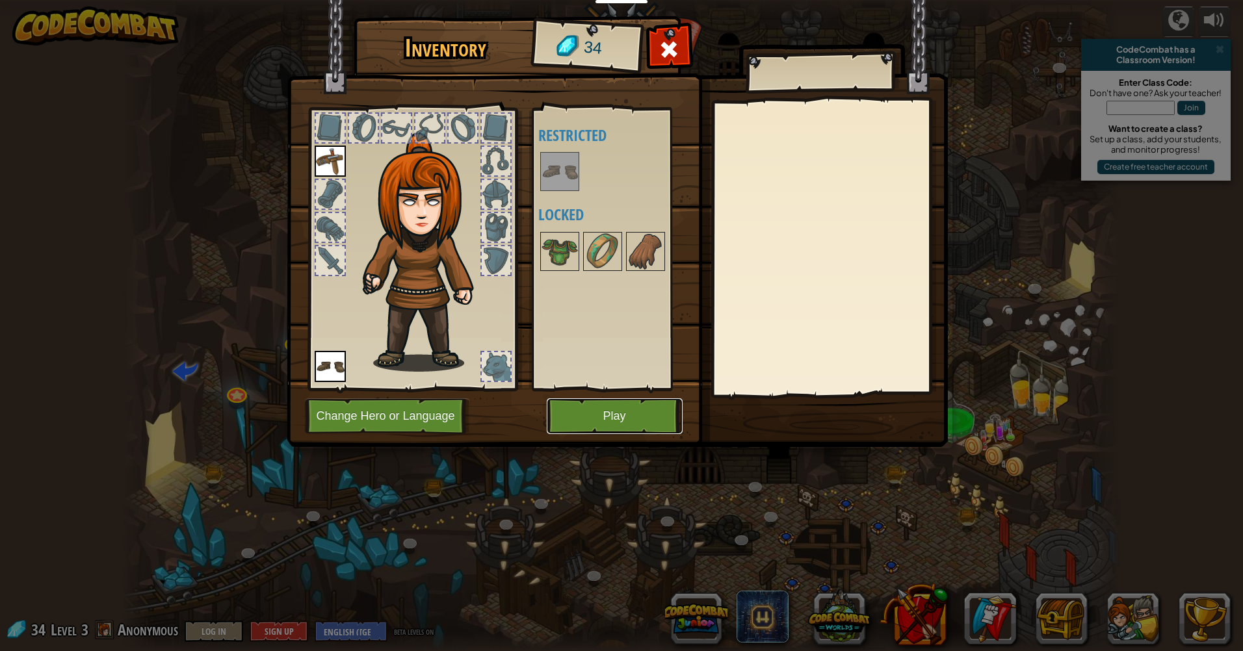
click at [618, 417] on button "Play" at bounding box center [615, 417] width 136 height 36
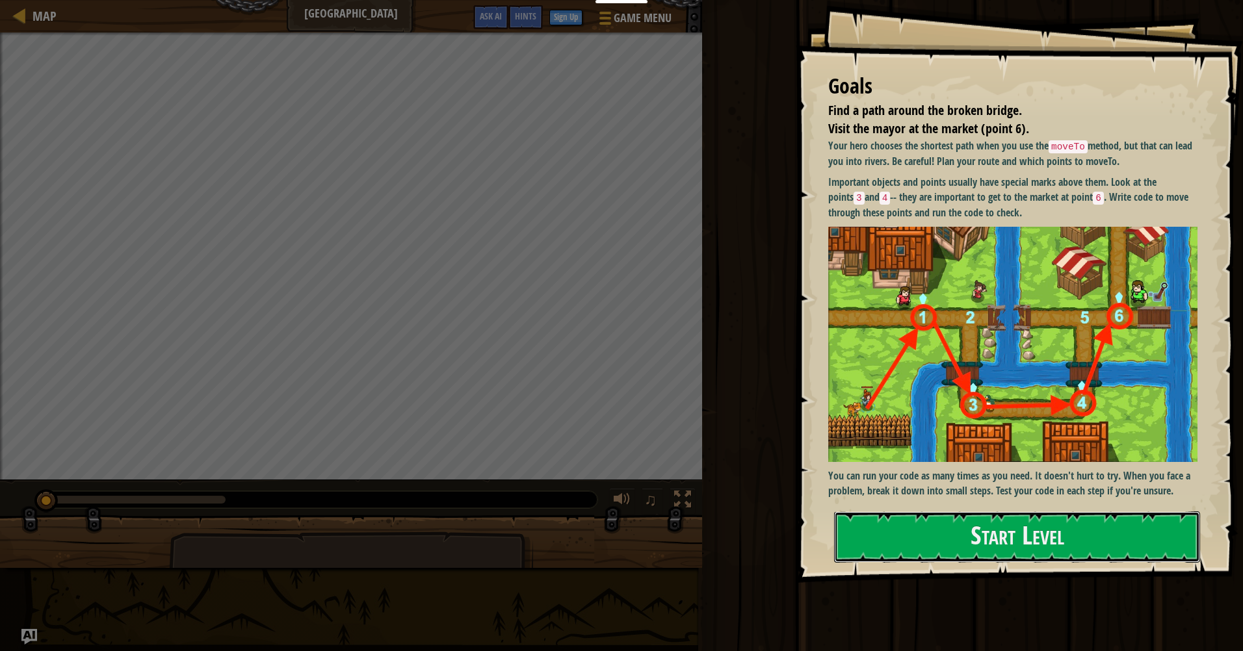
click at [962, 550] on button "Start Level" at bounding box center [1017, 537] width 366 height 51
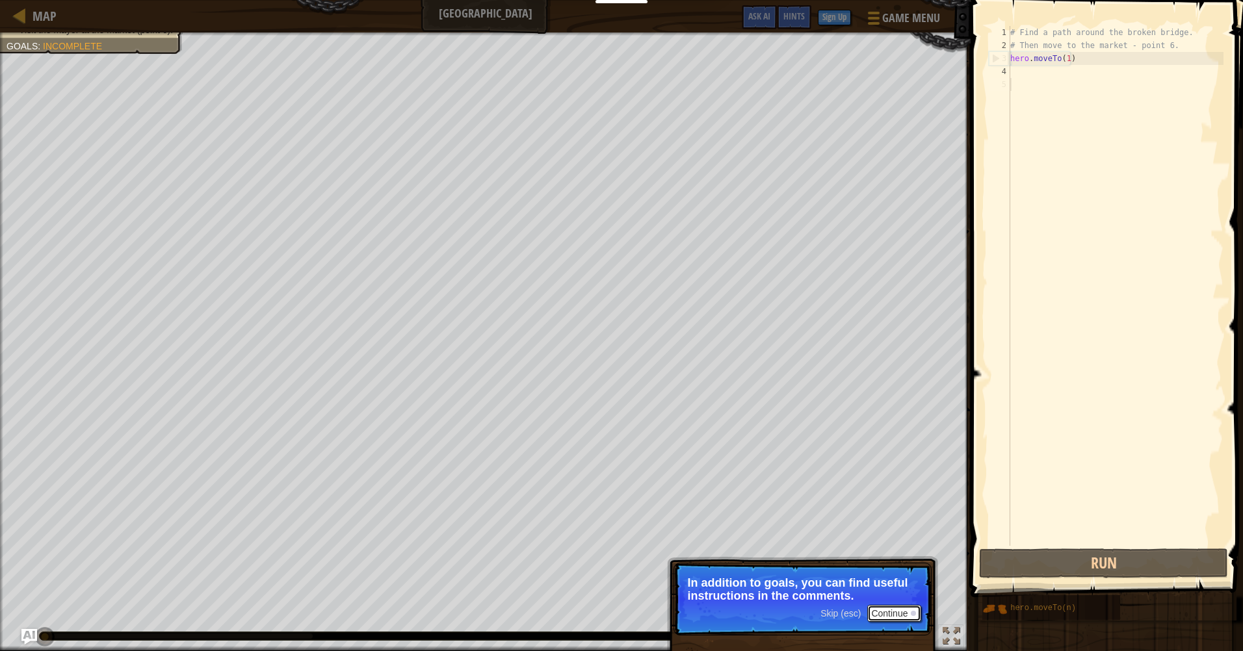
click at [915, 614] on div at bounding box center [913, 613] width 5 height 5
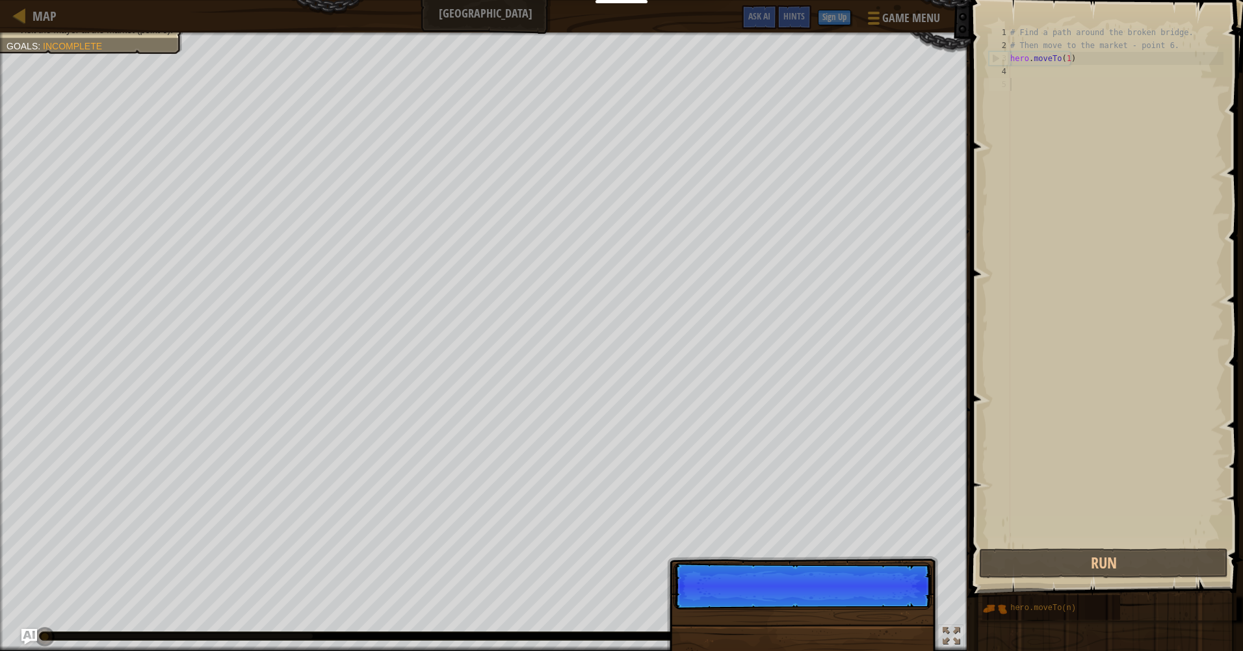
scroll to position [6, 0]
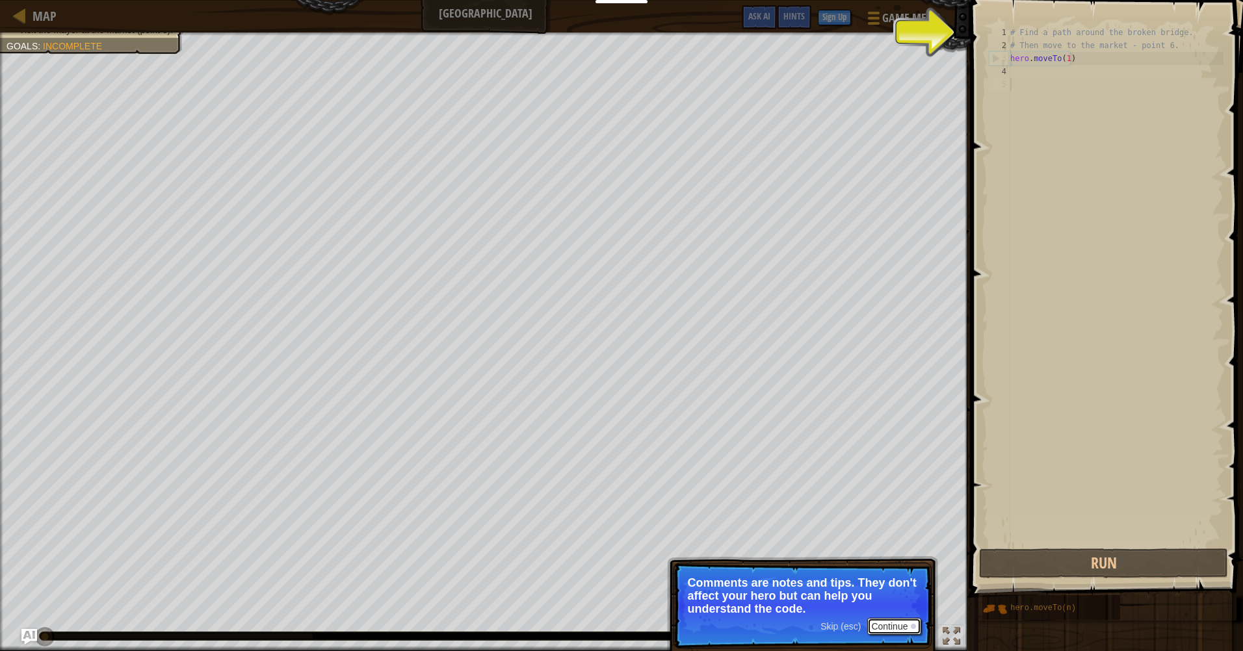
click at [888, 624] on button "Continue" at bounding box center [894, 626] width 54 height 17
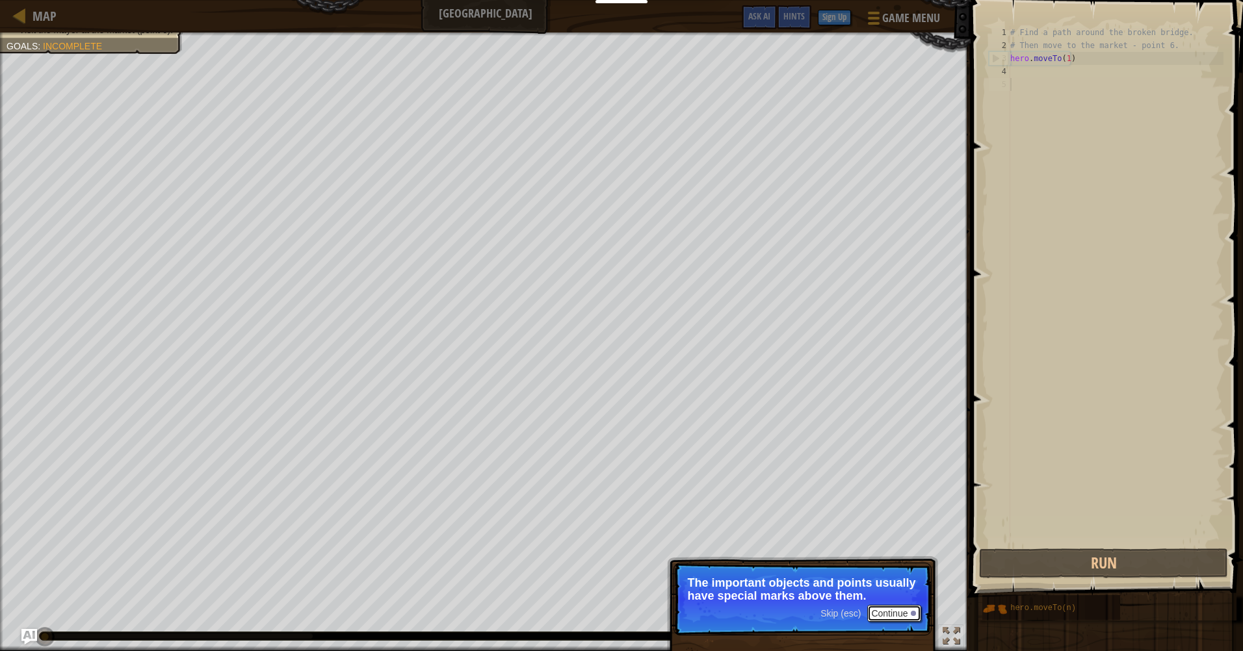
click at [889, 616] on button "Continue" at bounding box center [894, 613] width 54 height 17
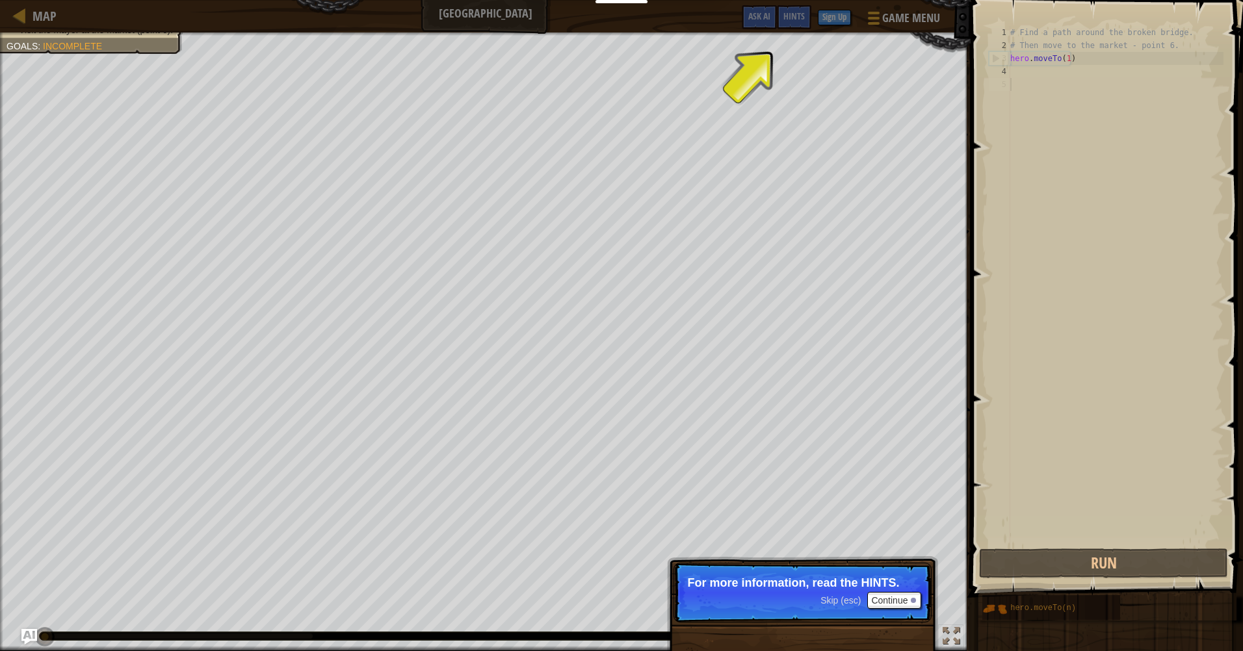
click at [796, 18] on span "Hints" at bounding box center [793, 16] width 21 height 12
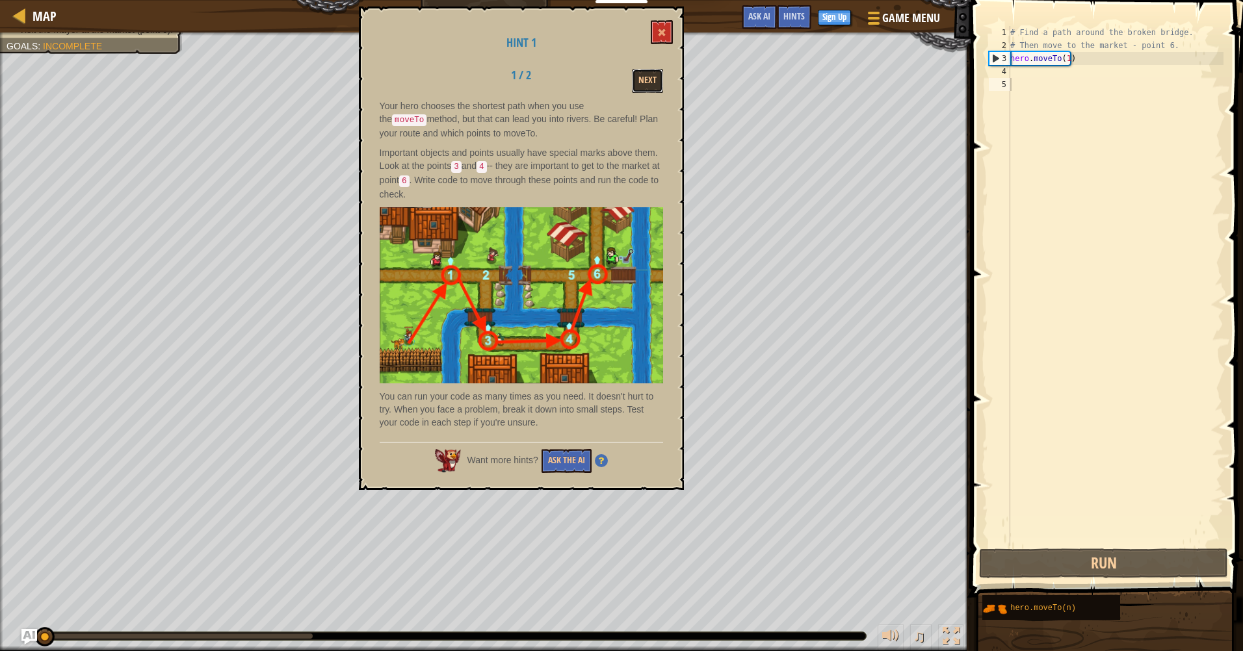
click at [642, 86] on button "Next" at bounding box center [647, 81] width 31 height 24
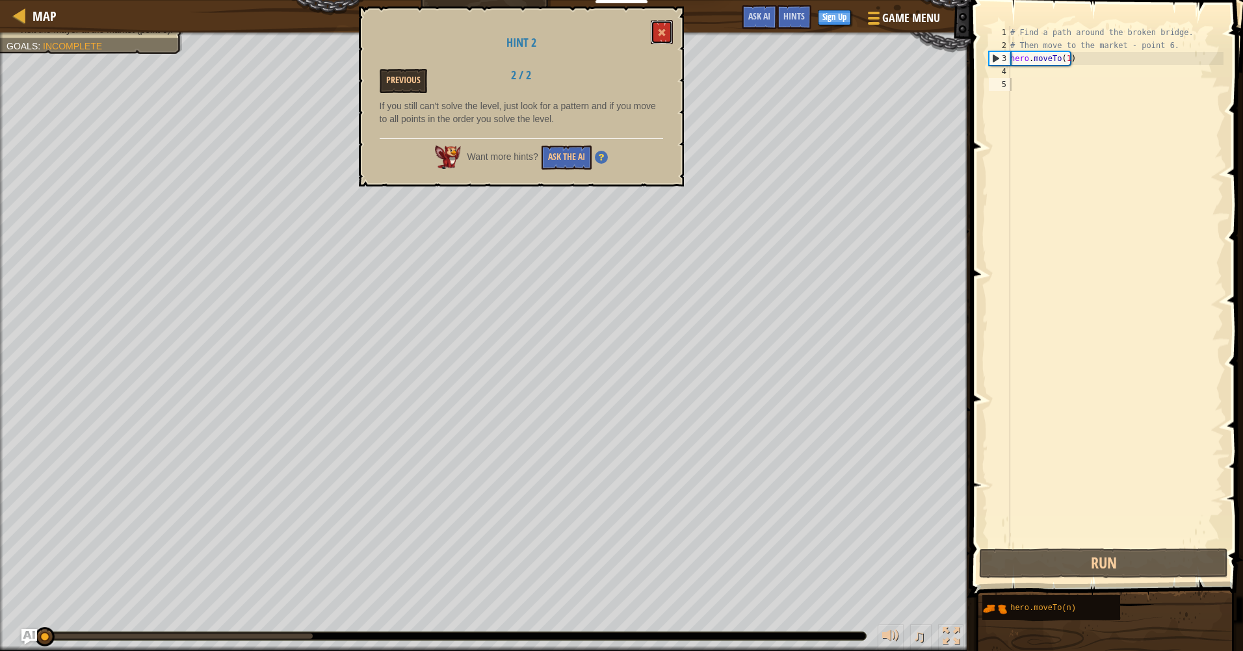
click at [655, 29] on button at bounding box center [662, 32] width 22 height 24
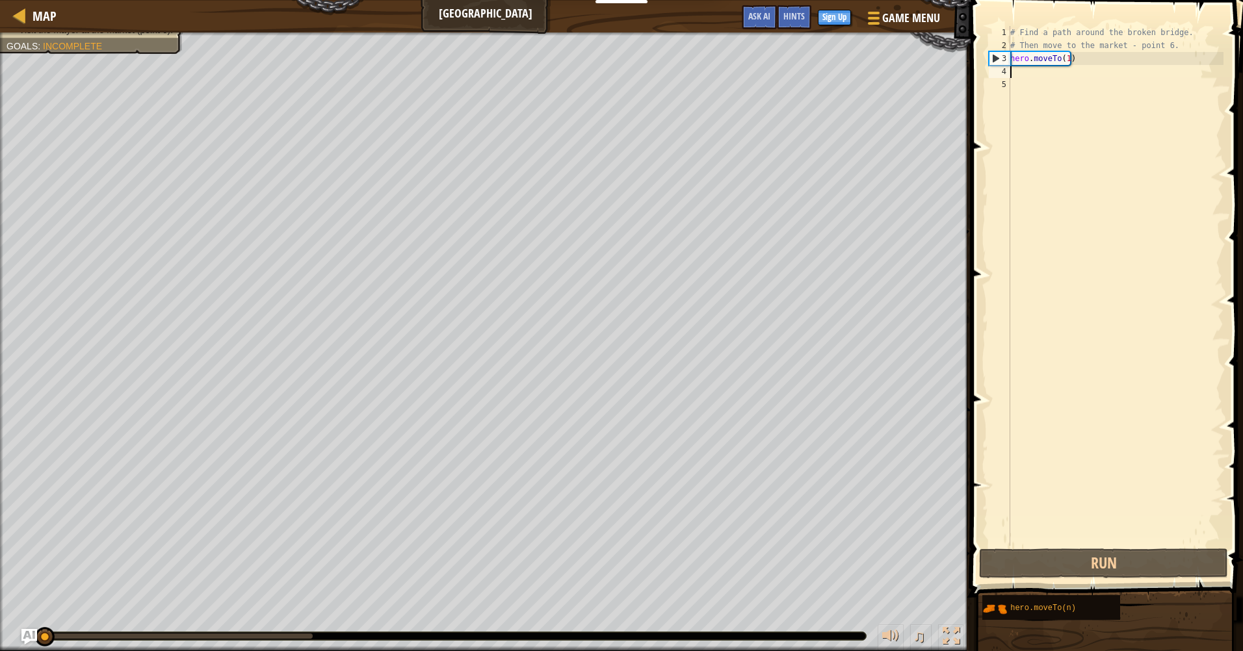
click at [1039, 69] on div "# Find a path around the broken bridge. # Then move to the market - point 6. he…" at bounding box center [1116, 299] width 216 height 546
drag, startPoint x: 1083, startPoint y: 59, endPoint x: 993, endPoint y: 60, distance: 89.1
click at [993, 60] on div "1 2 3 4 5 # Find a path around the broken bridge. # Then move to the market - p…" at bounding box center [1104, 286] width 237 height 520
type textarea "hero.moveTo(1)"
paste textarea "hero.moveTo(1)"
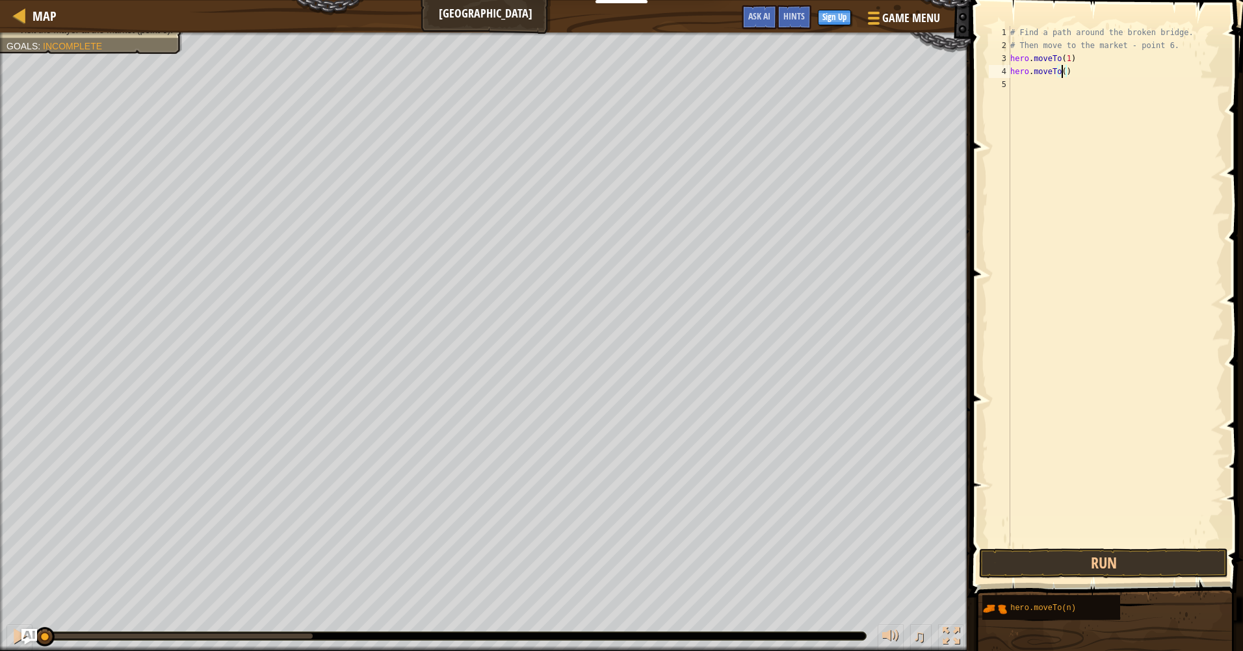
type textarea "hero.moveTo(2)"
paste textarea "hero.moveTo(1)"
type textarea "hero.moveTo(3)"
paste textarea "hero.moveTo(1)"
type textarea "hero.moveTo(4)"
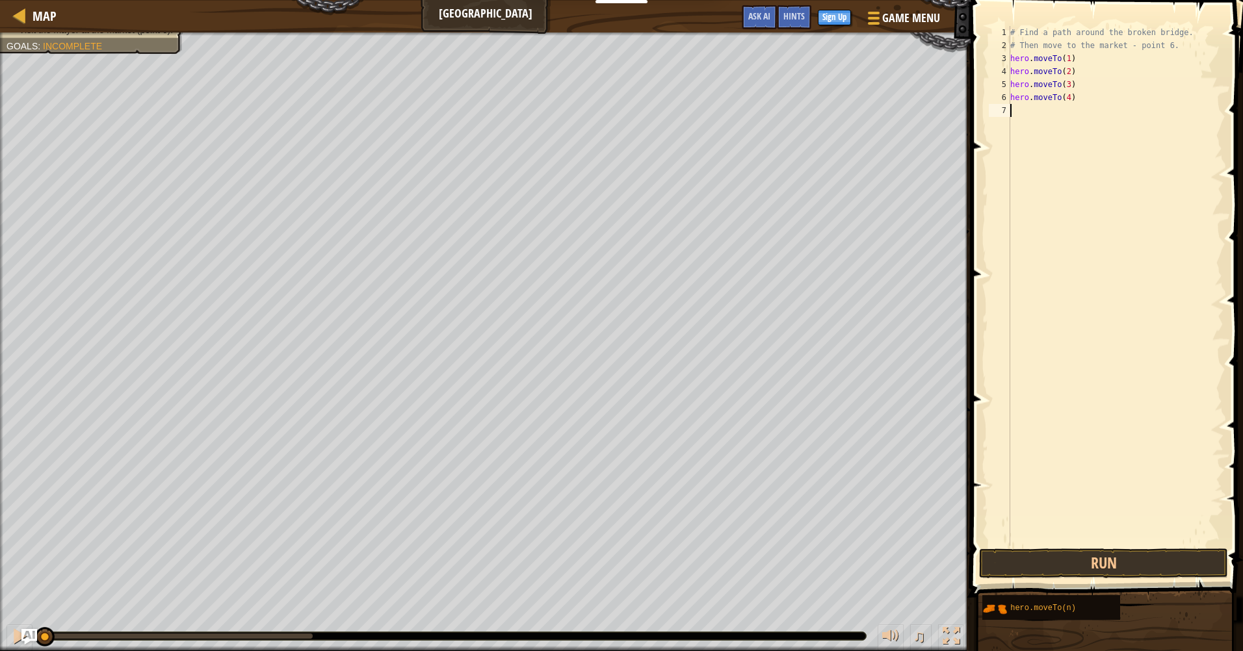
paste textarea "hero.moveTo(1)"
type textarea "hero.moveTo(5)"
paste textarea "hero.moveTo(1)"
type textarea "hero.moveTo(6)"
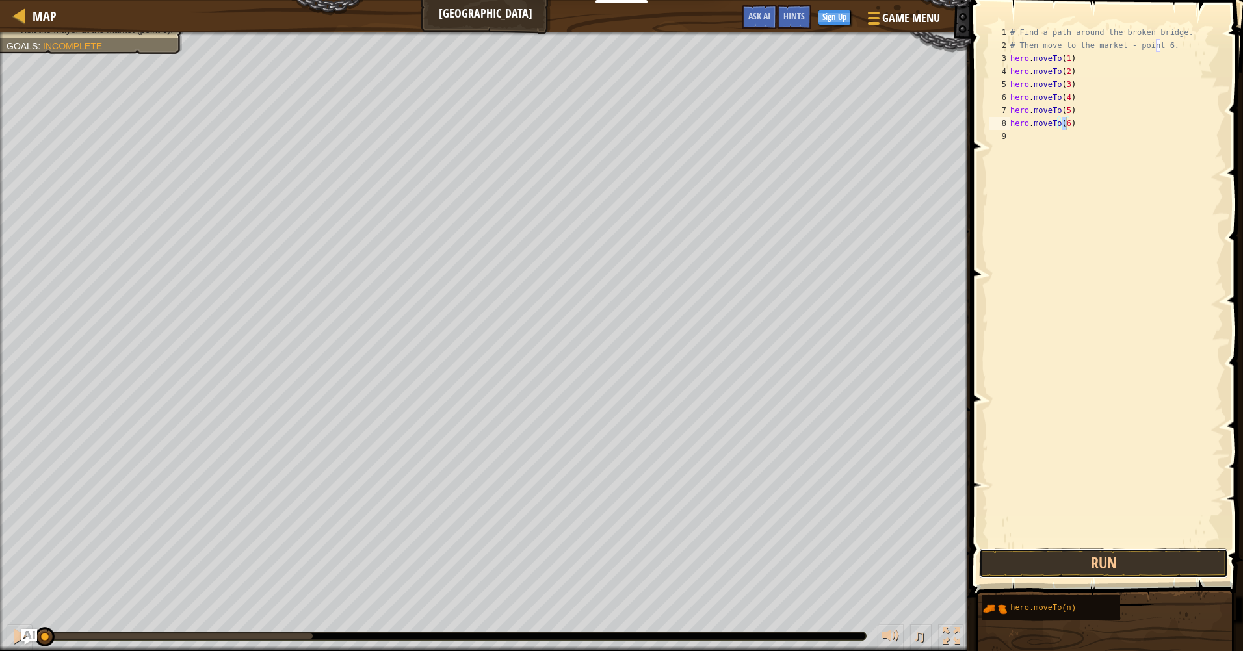
click at [1090, 572] on button "Run" at bounding box center [1103, 564] width 249 height 30
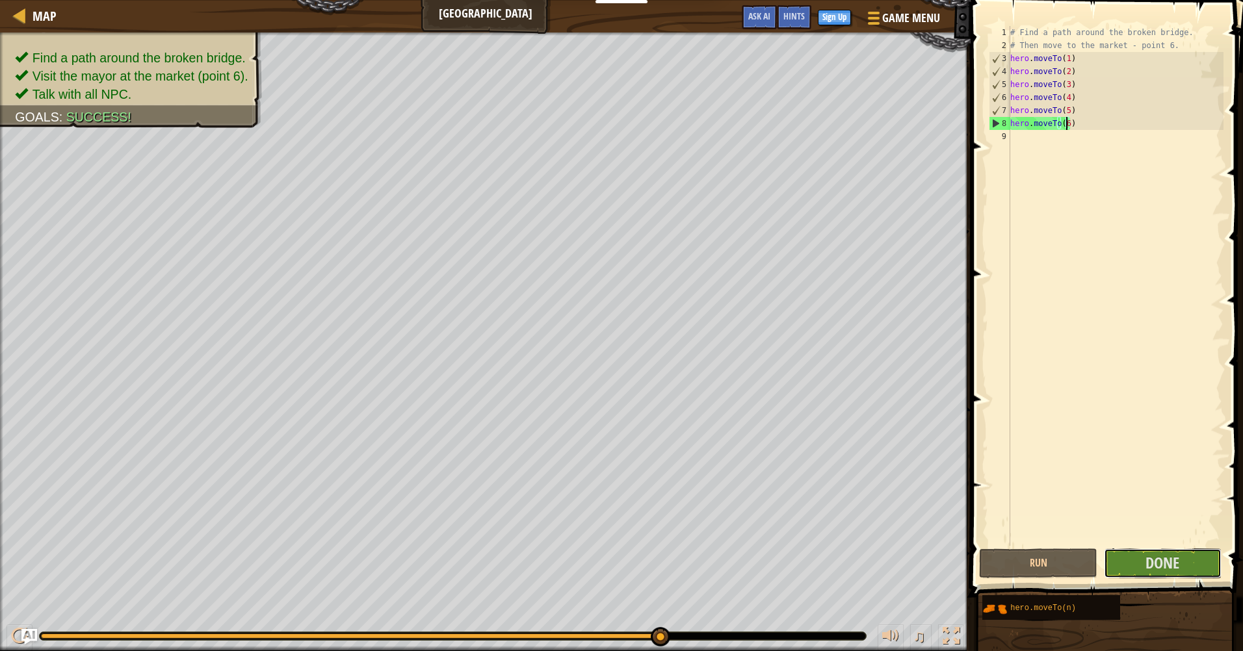
click at [1152, 564] on span "Done" at bounding box center [1163, 563] width 34 height 21
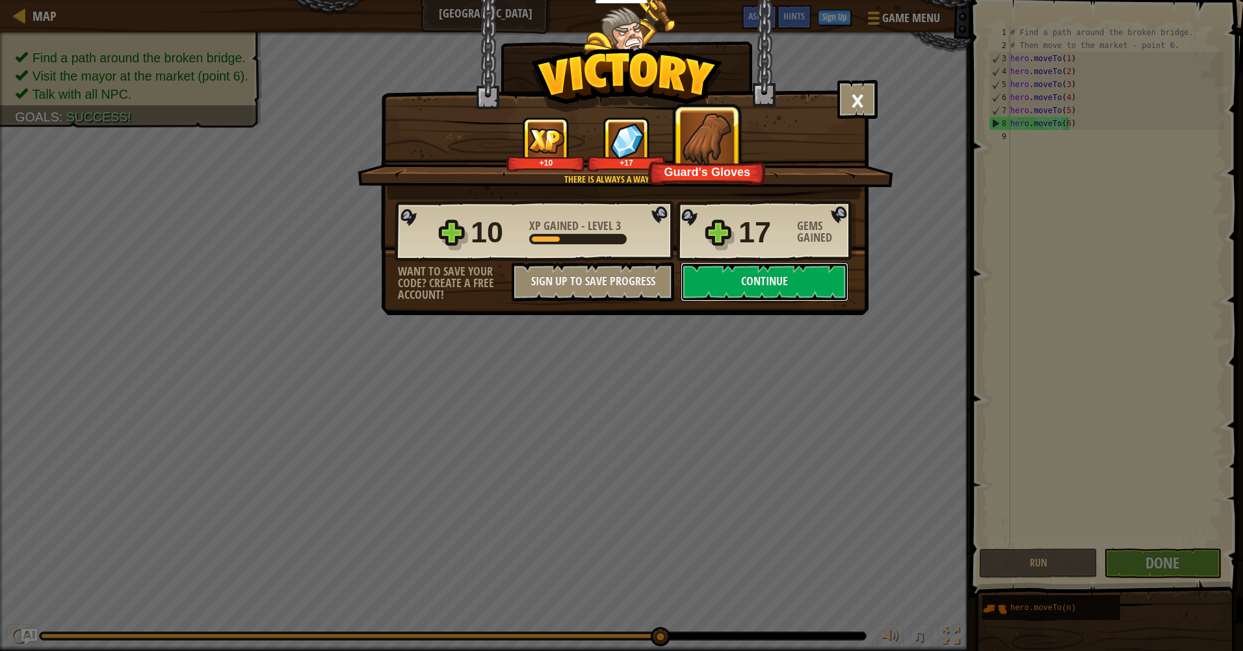
click at [732, 279] on button "Continue" at bounding box center [765, 282] width 168 height 39
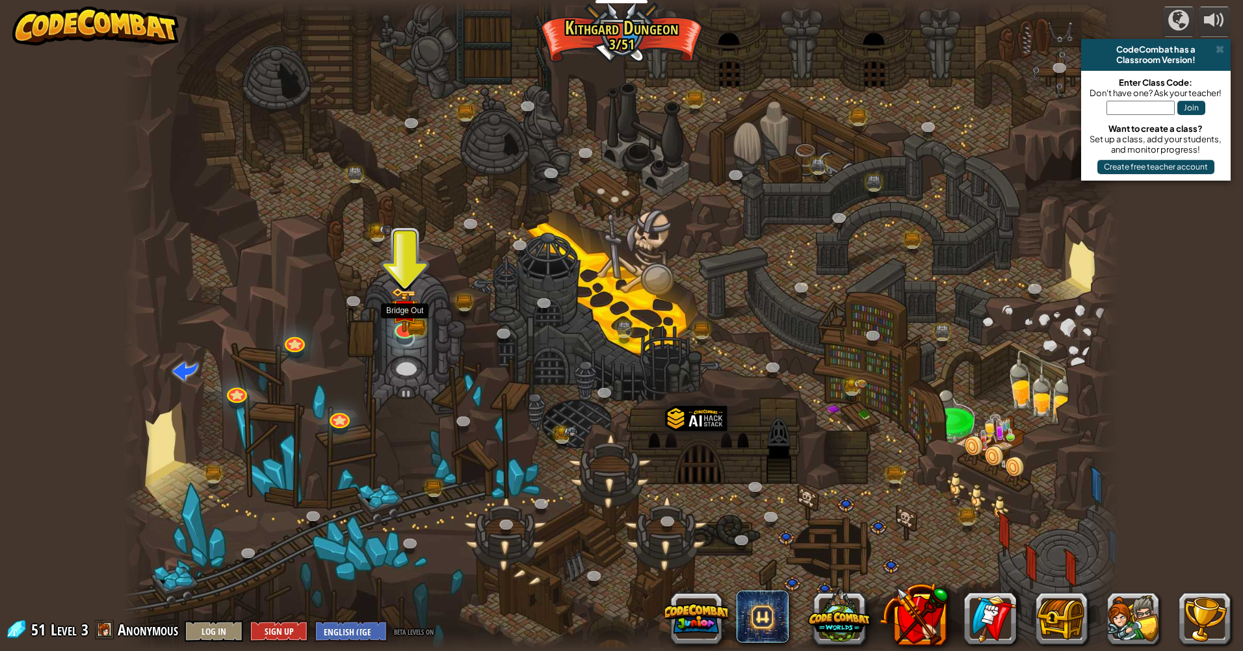
click at [406, 316] on img at bounding box center [404, 310] width 27 height 45
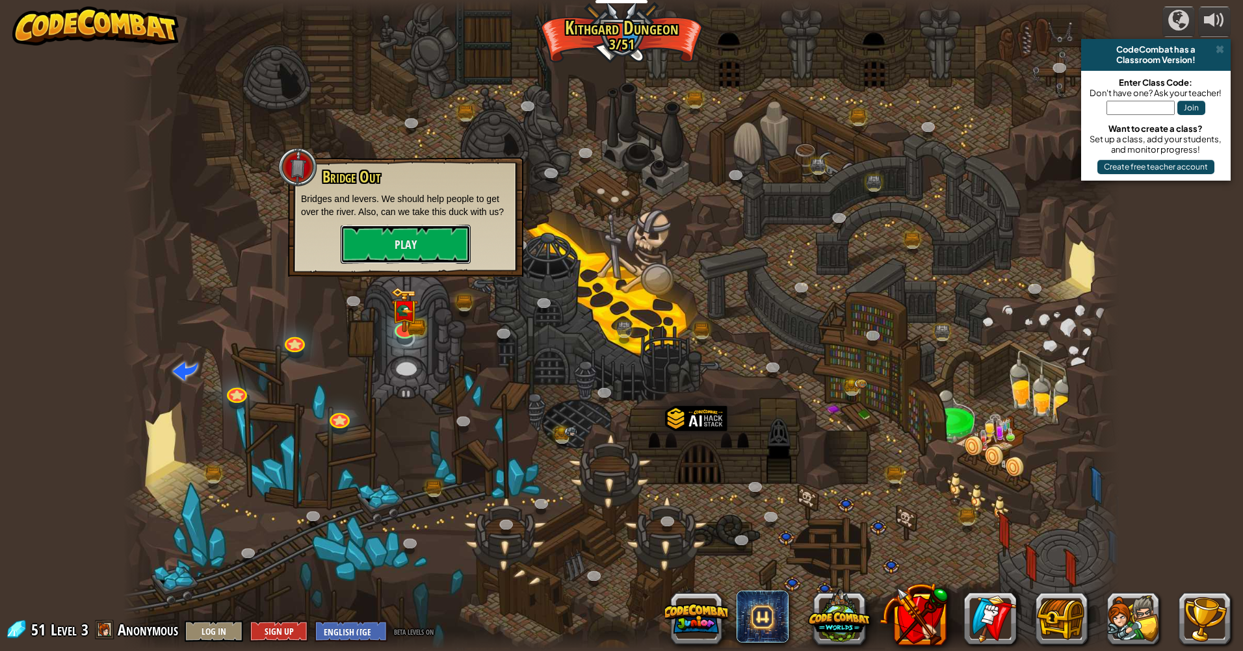
click at [444, 245] on button "Play" at bounding box center [406, 244] width 130 height 39
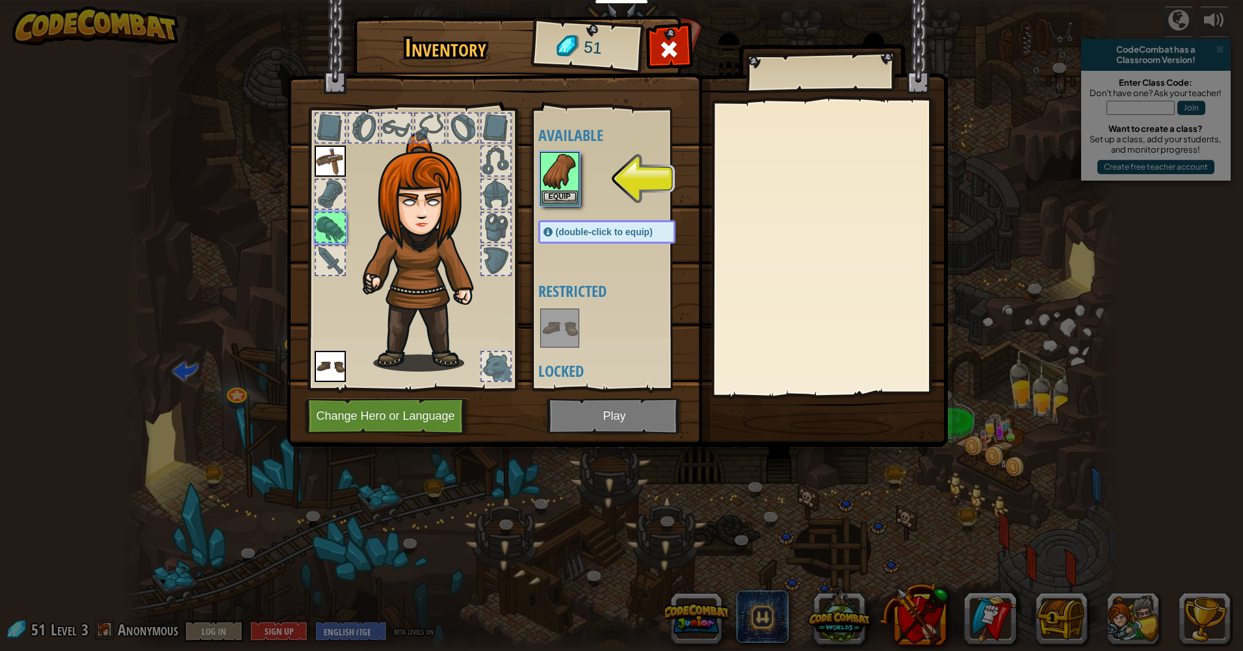
click at [573, 181] on img at bounding box center [560, 171] width 36 height 36
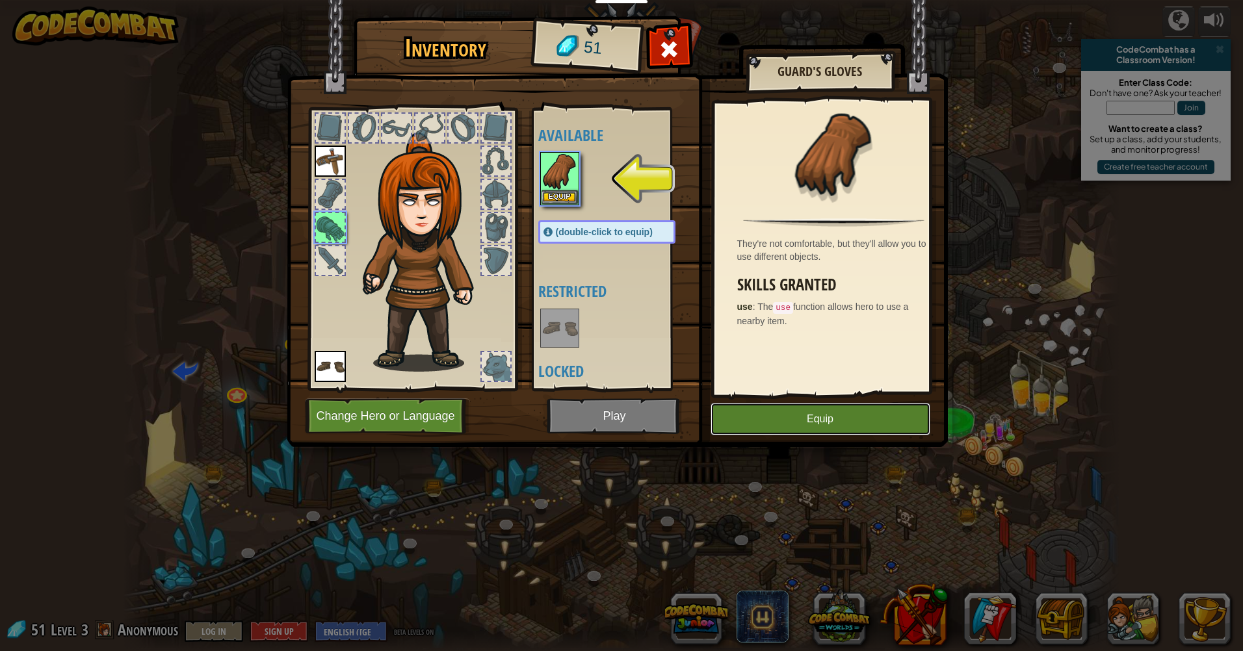
click at [836, 414] on button "Equip" at bounding box center [821, 419] width 220 height 33
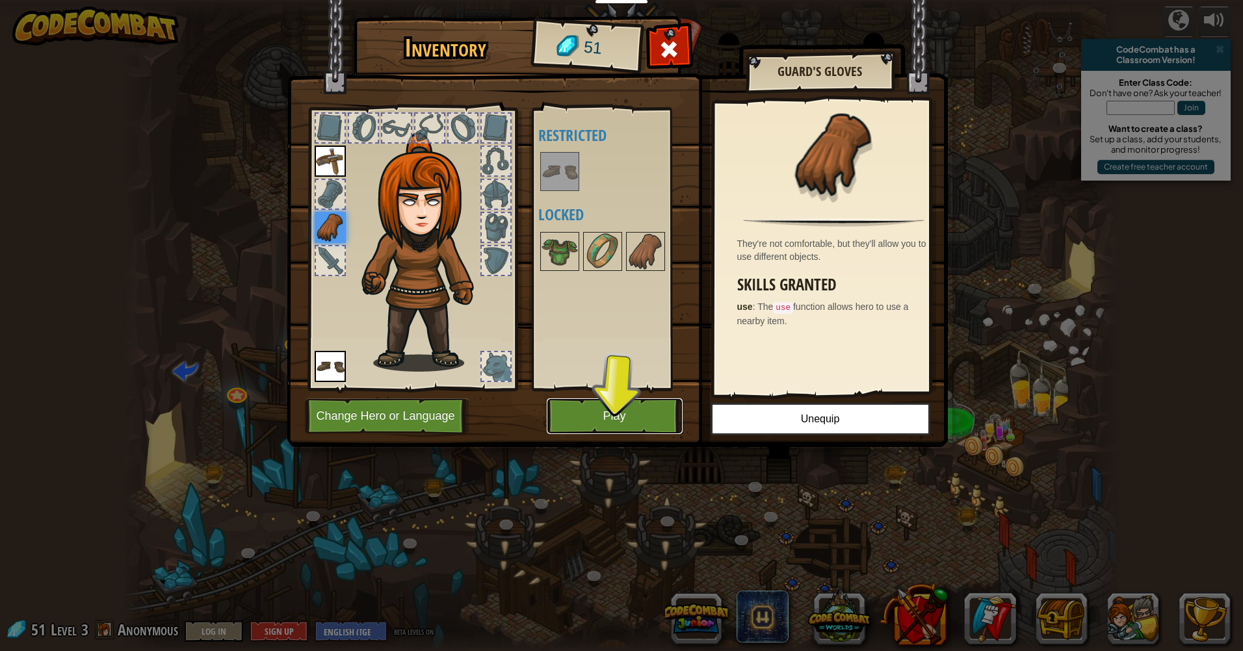
click at [652, 408] on button "Play" at bounding box center [615, 417] width 136 height 36
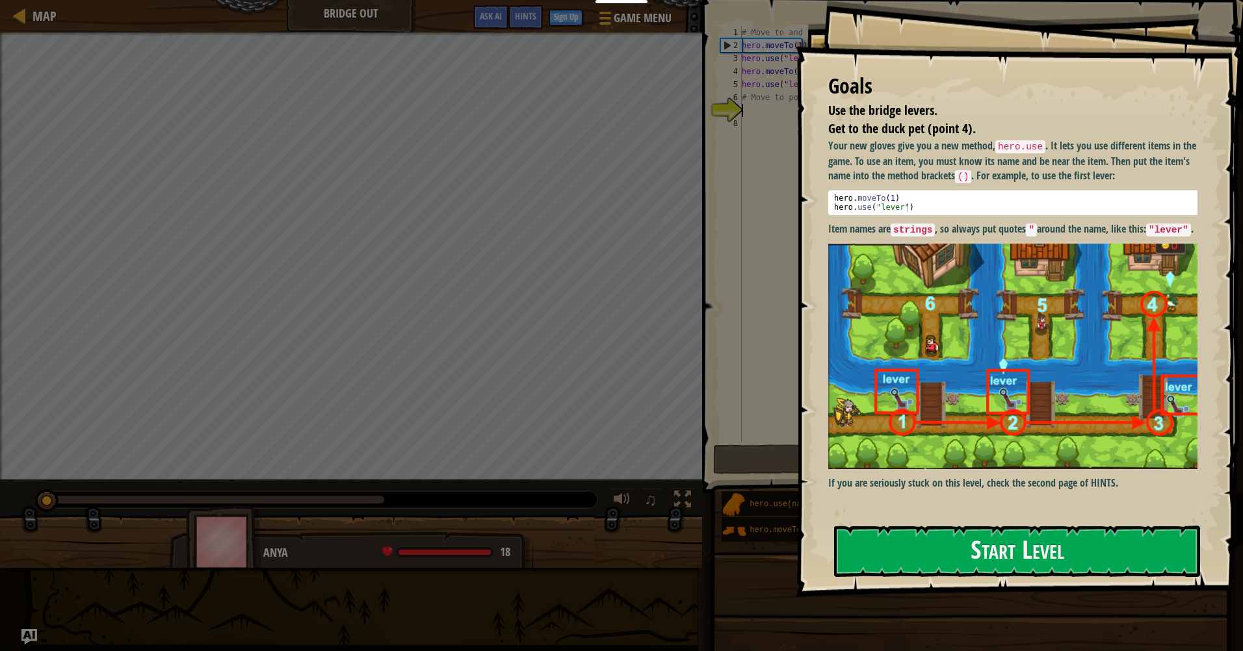
click at [1029, 536] on button "Start Level" at bounding box center [1017, 551] width 366 height 51
